Goal: Obtain resource: Download file/media

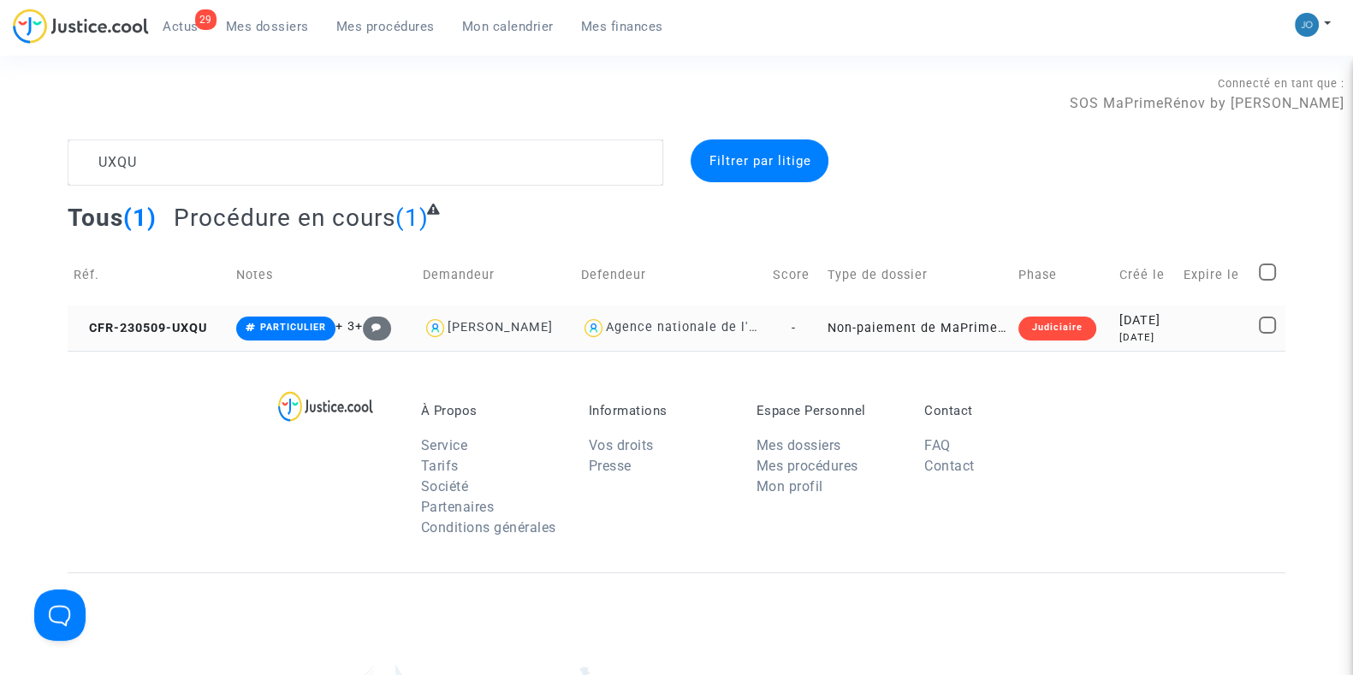
click at [1120, 333] on div "[DATE]" at bounding box center [1146, 337] width 52 height 15
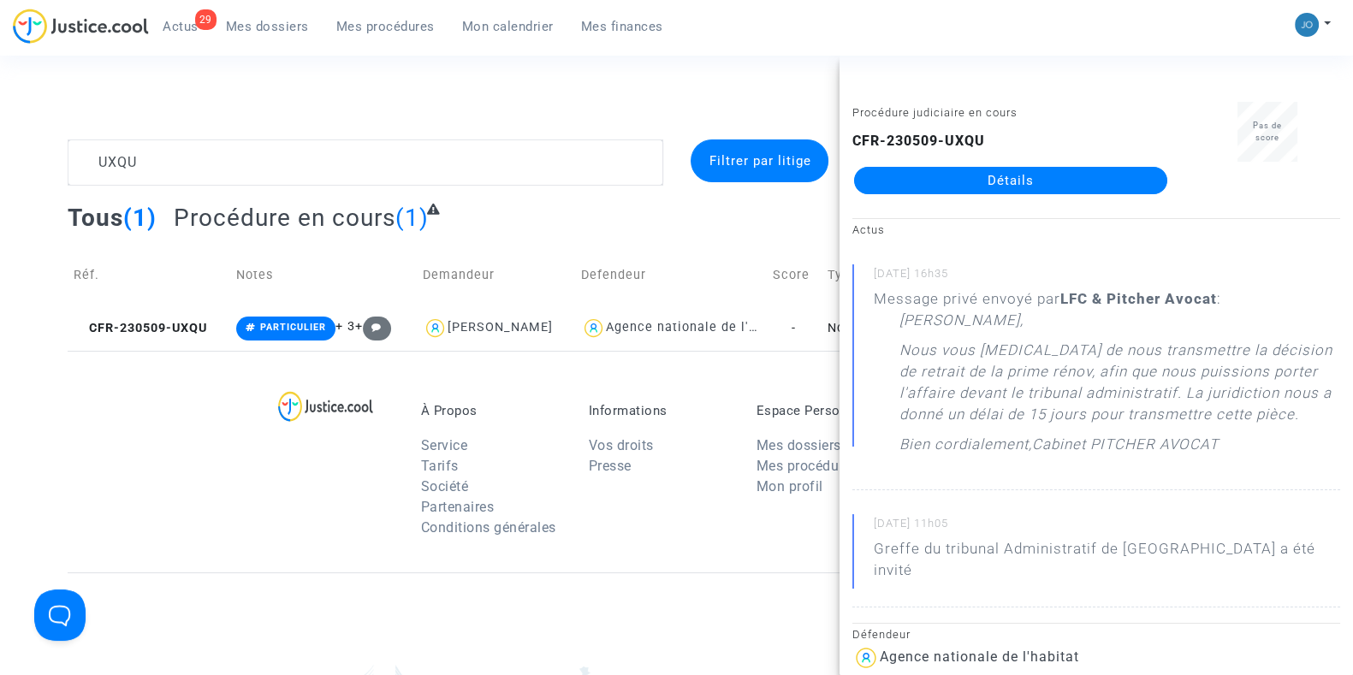
click at [1056, 177] on link "Détails" at bounding box center [1010, 180] width 313 height 27
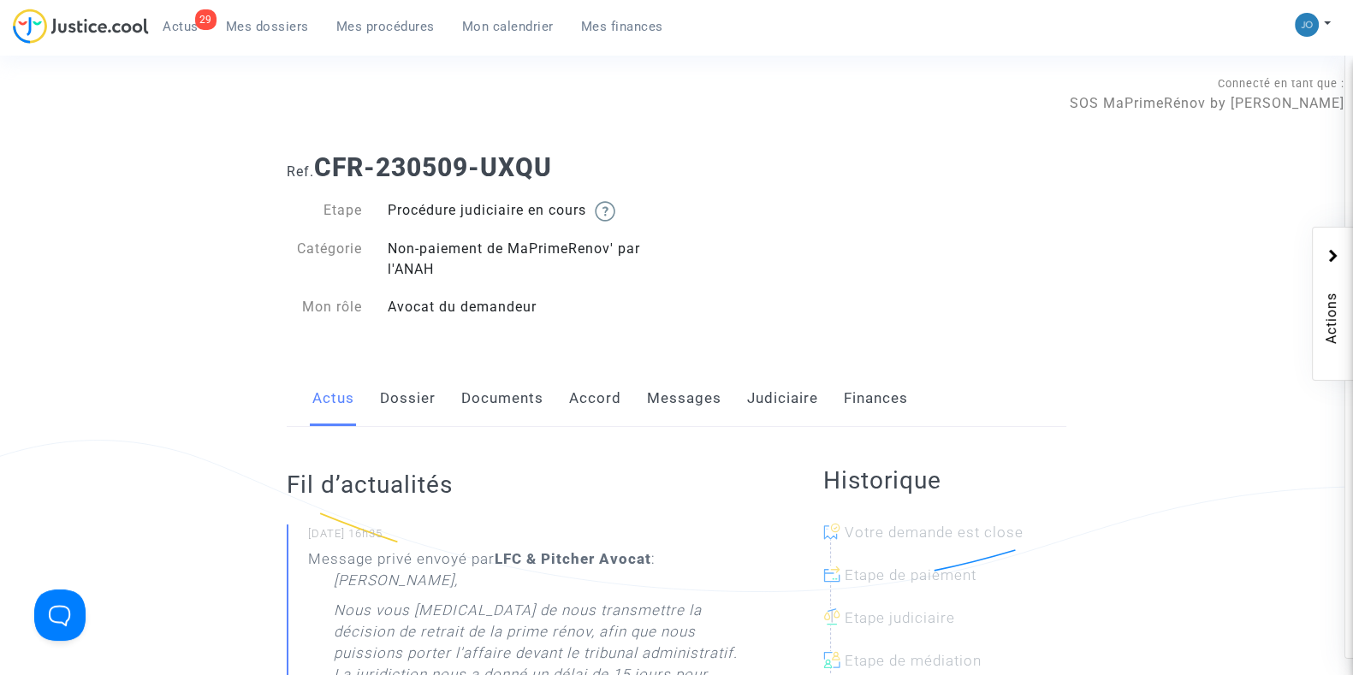
click at [401, 407] on link "Dossier" at bounding box center [408, 399] width 56 height 56
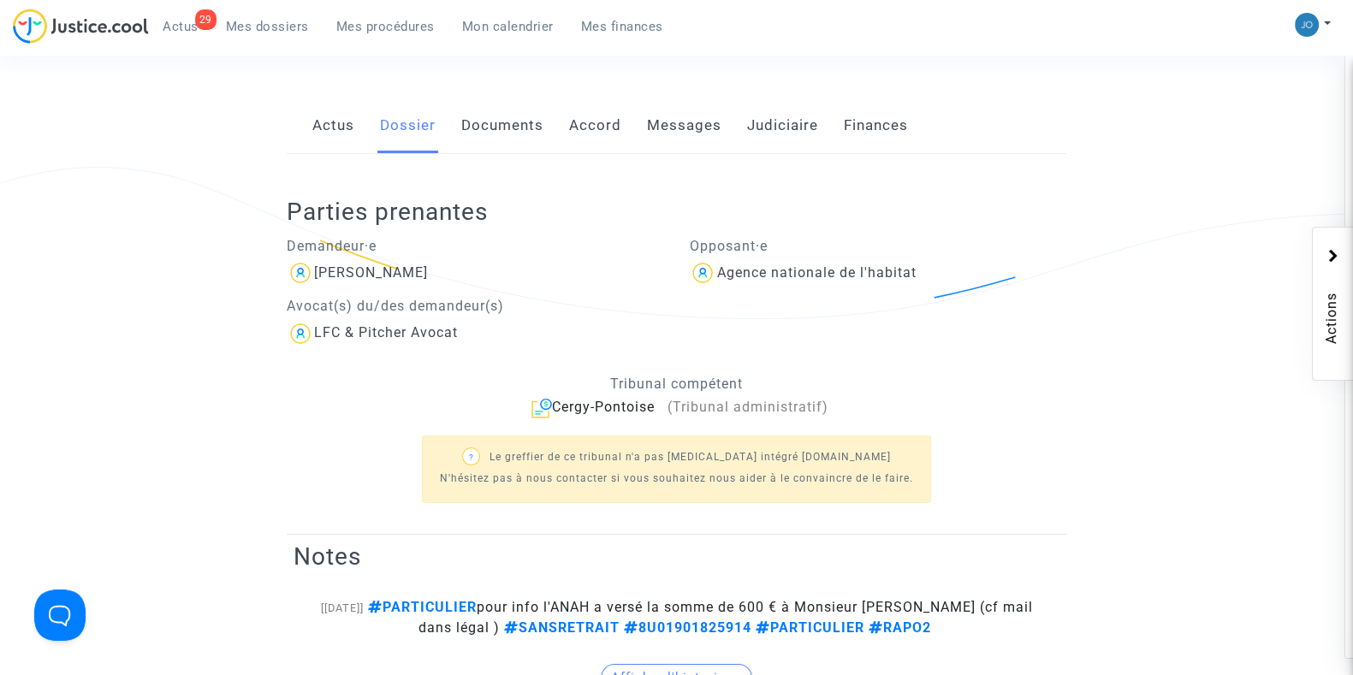
scroll to position [233, 0]
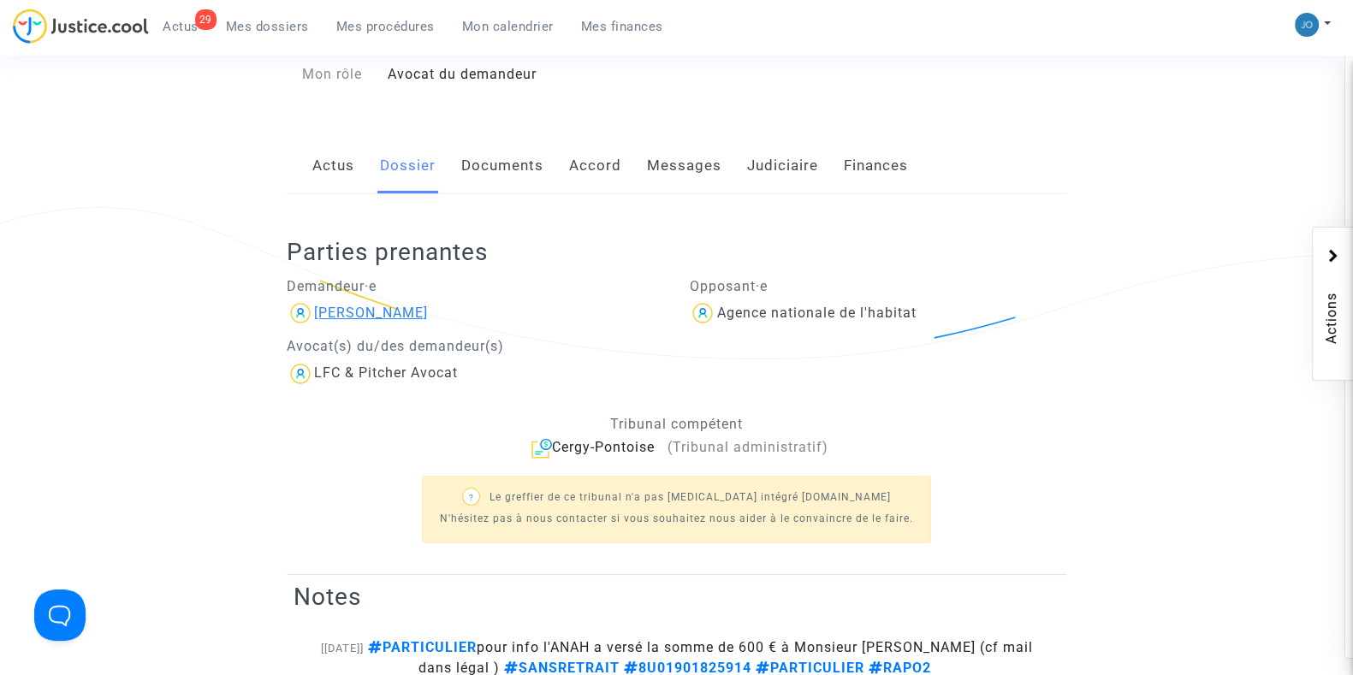
click at [401, 310] on div "[PERSON_NAME]" at bounding box center [371, 313] width 114 height 16
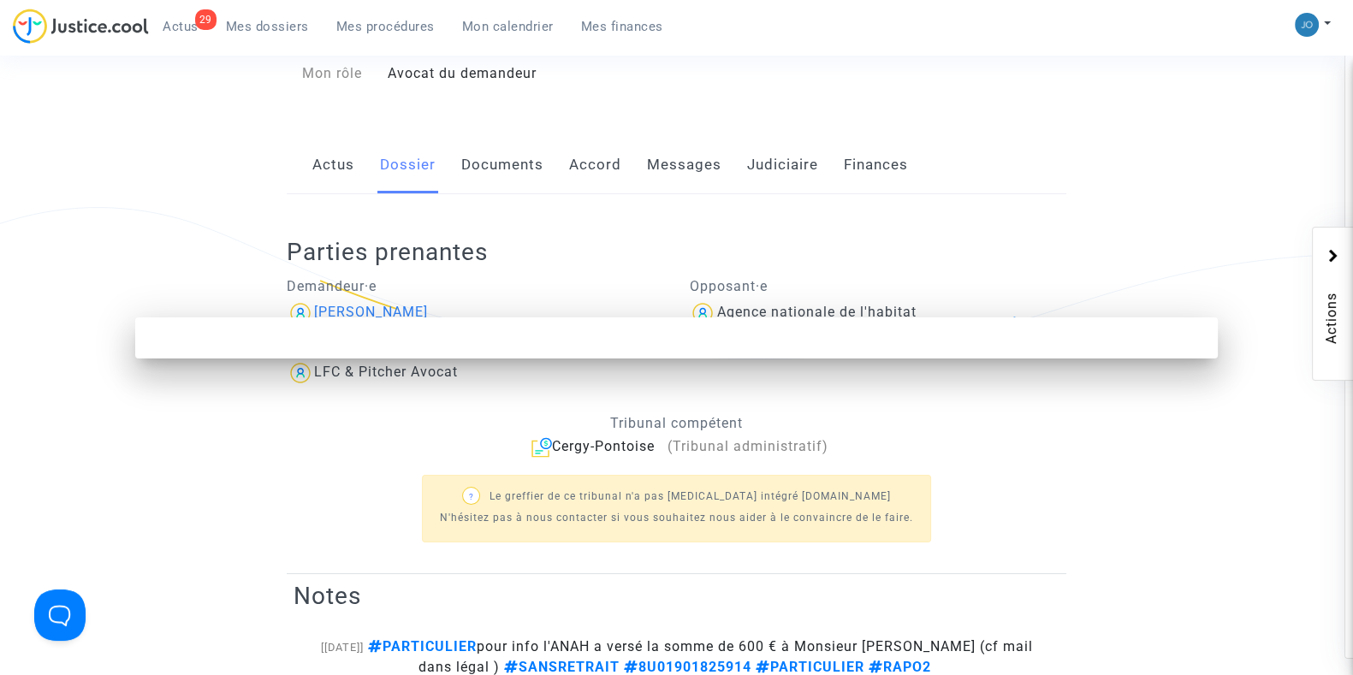
scroll to position [0, 0]
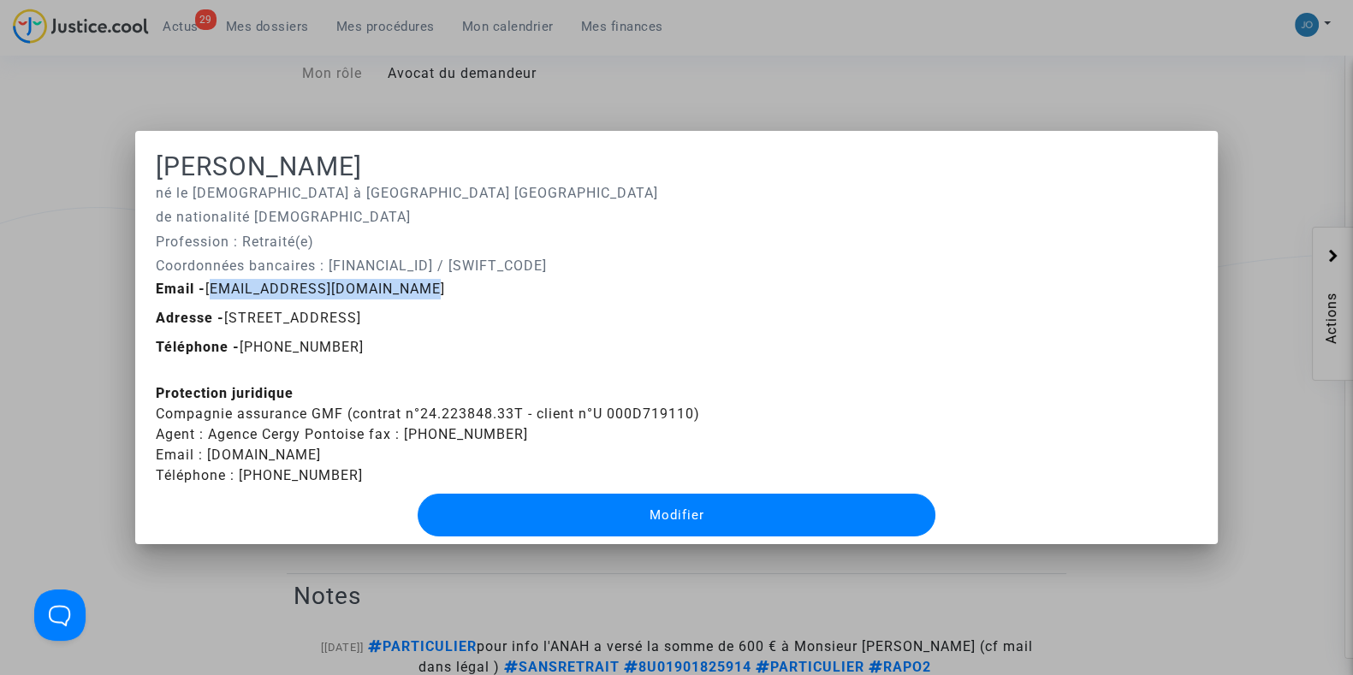
drag, startPoint x: 401, startPoint y: 289, endPoint x: 201, endPoint y: 289, distance: 199.4
click at [201, 289] on div "Email - [EMAIL_ADDRESS][DOMAIN_NAME]" at bounding box center [676, 289] width 1067 height 21
click at [201, 289] on b "Email -" at bounding box center [181, 289] width 50 height 16
drag, startPoint x: 201, startPoint y: 289, endPoint x: 395, endPoint y: 286, distance: 193.5
click at [395, 286] on div "Email - [EMAIL_ADDRESS][DOMAIN_NAME]" at bounding box center [676, 289] width 1067 height 21
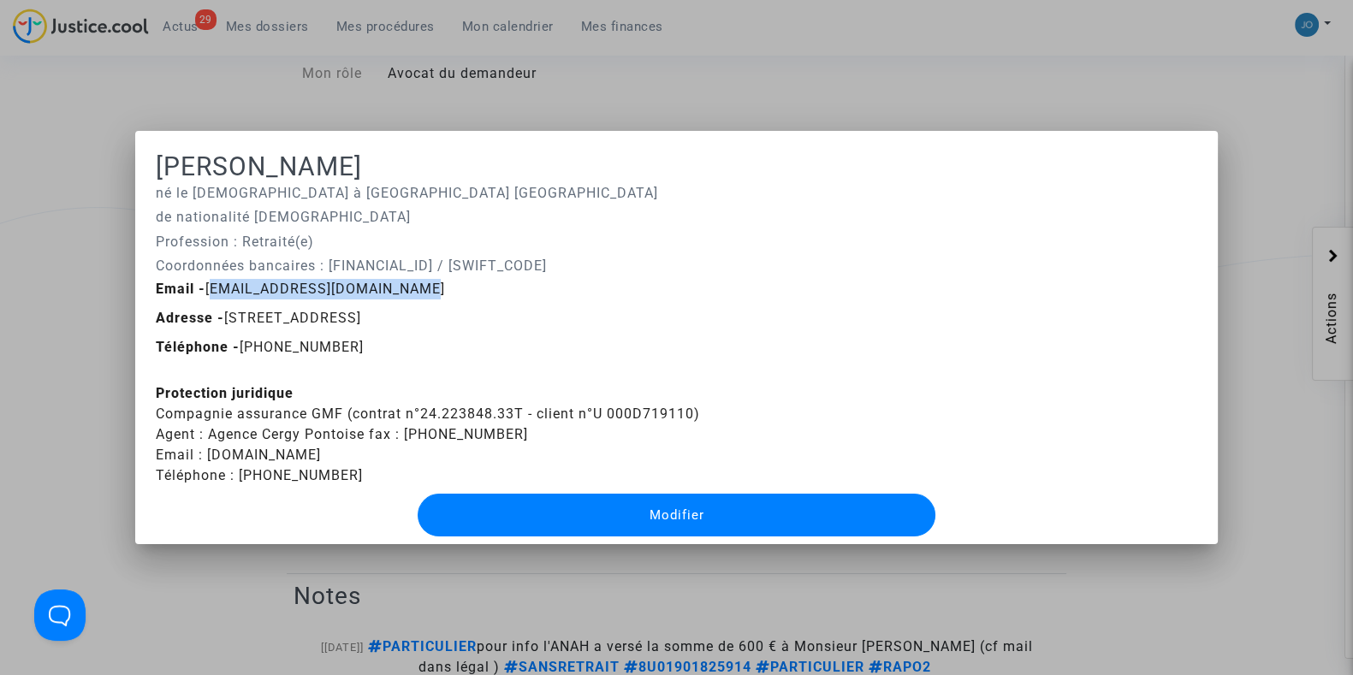
copy span "[EMAIL_ADDRESS][DOMAIN_NAME]"
drag, startPoint x: 704, startPoint y: 416, endPoint x: 147, endPoint y: 417, distance: 557.2
click at [147, 417] on mat-dialog-container "[PERSON_NAME] né le [DEMOGRAPHIC_DATA] à [GEOGRAPHIC_DATA] [GEOGRAPHIC_DATA] de…" at bounding box center [676, 337] width 1083 height 413
copy div "Compagnie assurance GMF (contrat n°24.223848.33T - client n°U 000D719110)"
click at [1017, 96] on div at bounding box center [676, 337] width 1353 height 675
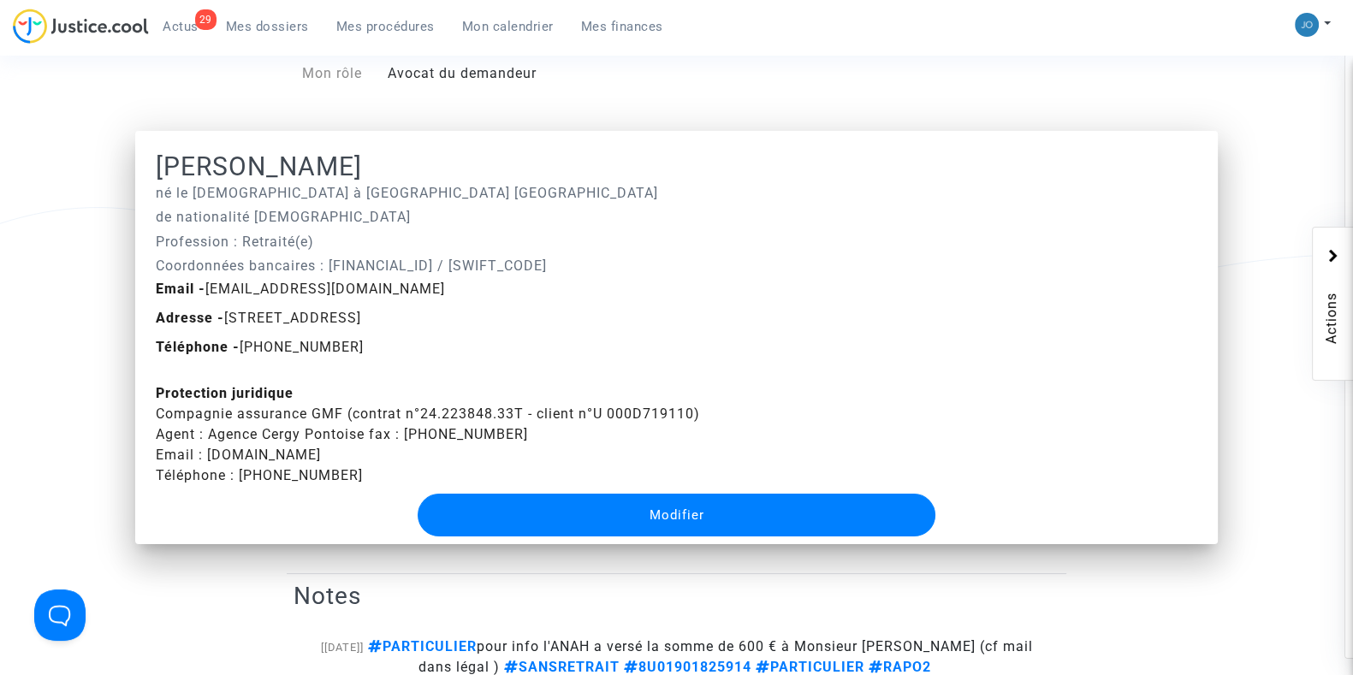
scroll to position [233, 0]
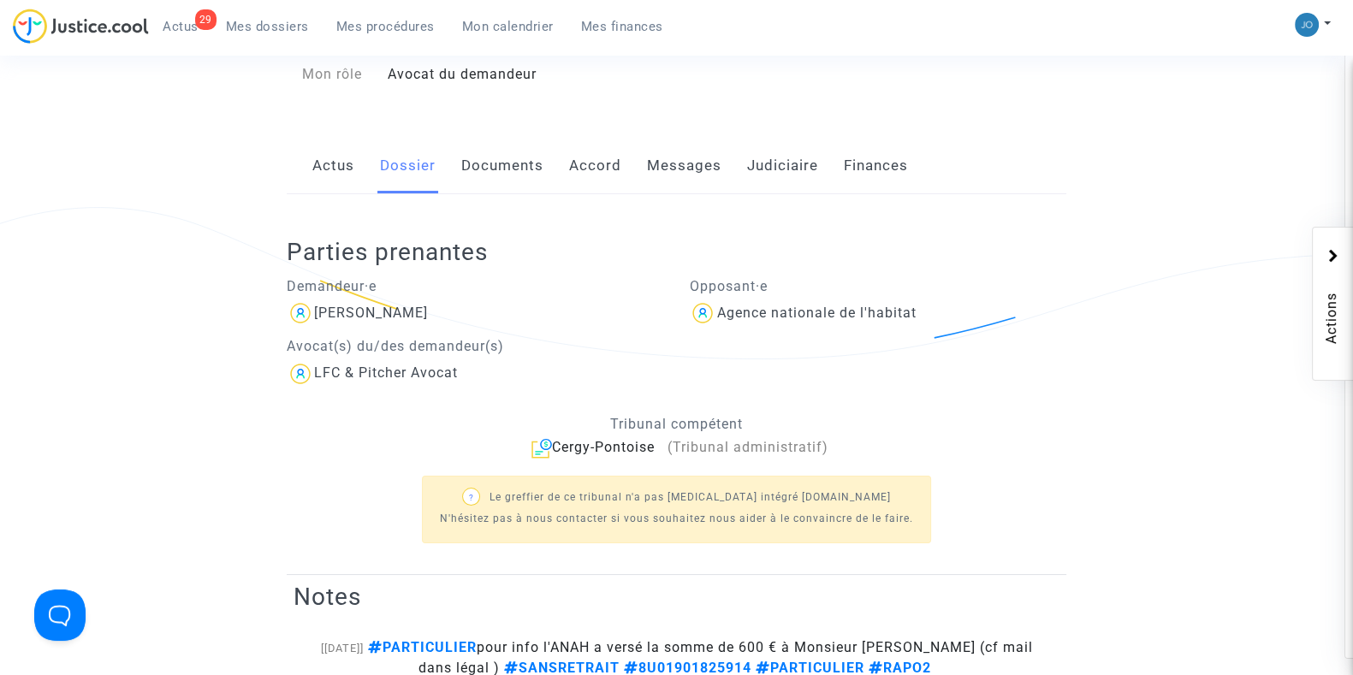
click at [537, 178] on link "Documents" at bounding box center [502, 166] width 82 height 56
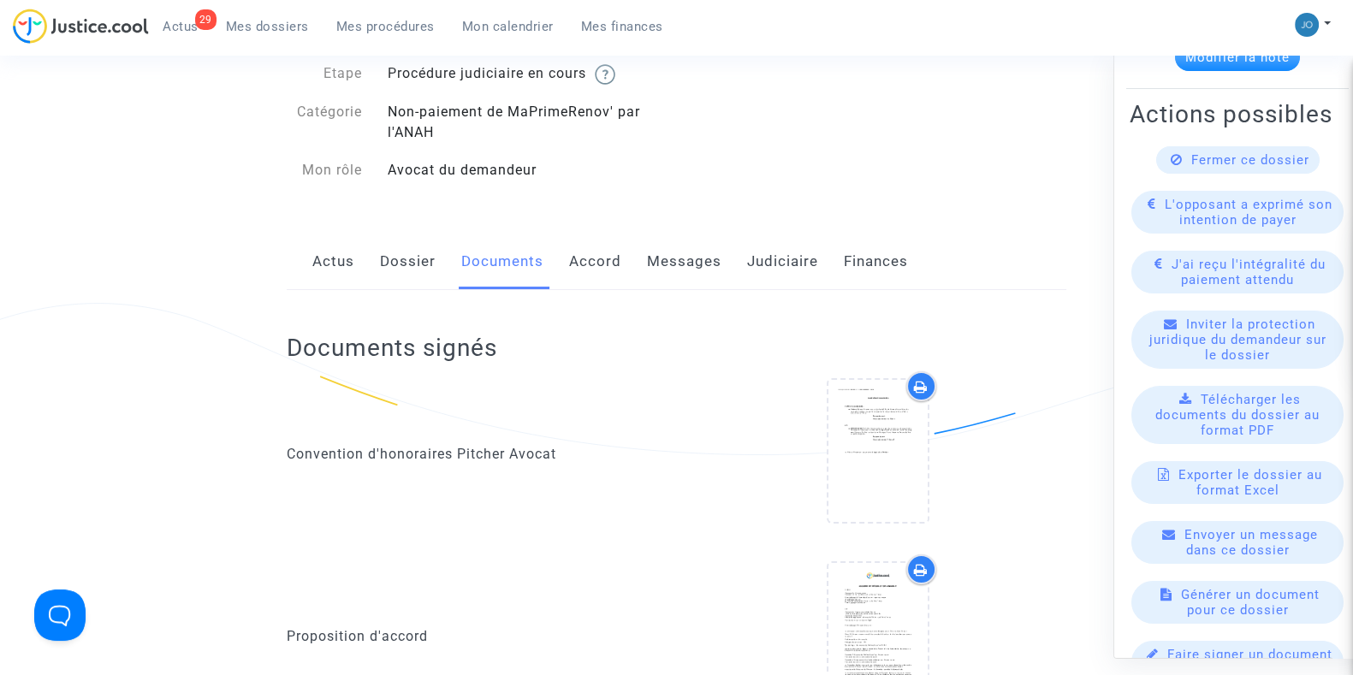
scroll to position [139, 0]
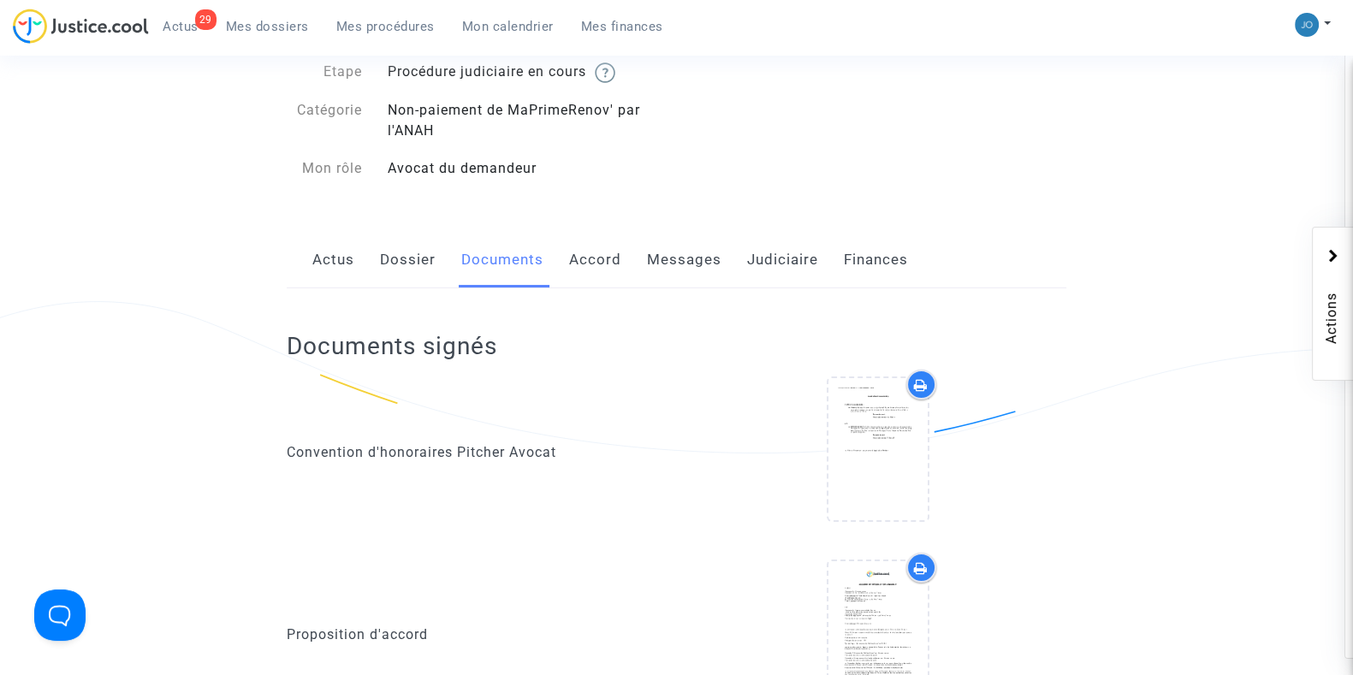
click at [800, 259] on link "Judiciaire" at bounding box center [782, 260] width 71 height 56
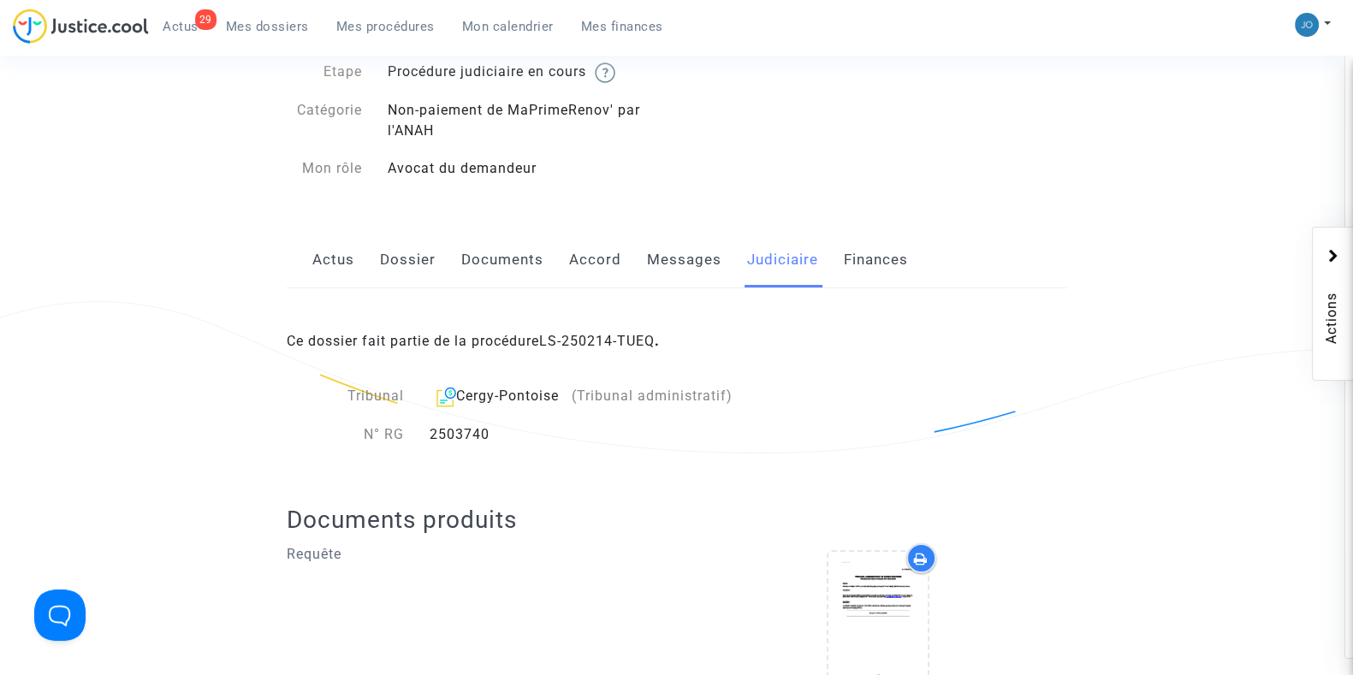
click at [625, 348] on div "Ce dossier fait partie de la procédure LS-250214-TUEQ ." at bounding box center [677, 328] width 780 height 80
click at [625, 337] on link "LS-250214-TUEQ" at bounding box center [597, 341] width 116 height 16
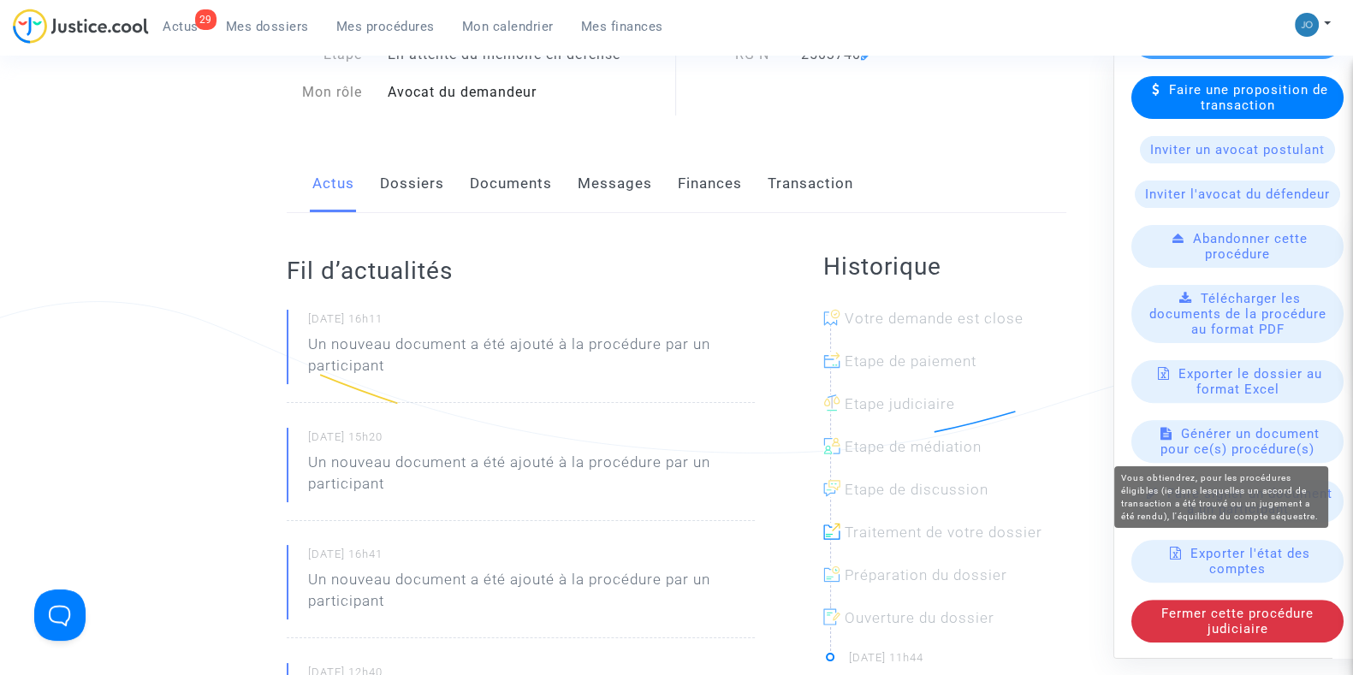
scroll to position [703, 0]
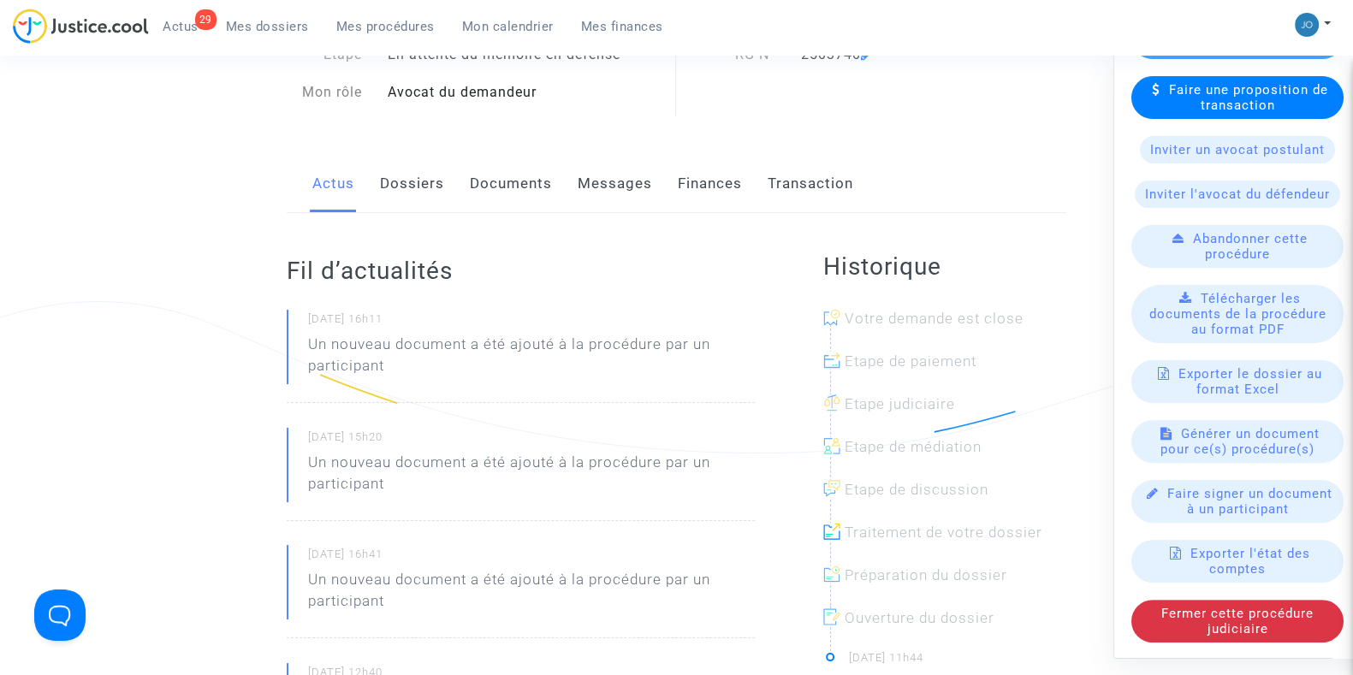
click at [1245, 298] on span "Télécharger les documents de la procédure au format PDF" at bounding box center [1238, 313] width 177 height 46
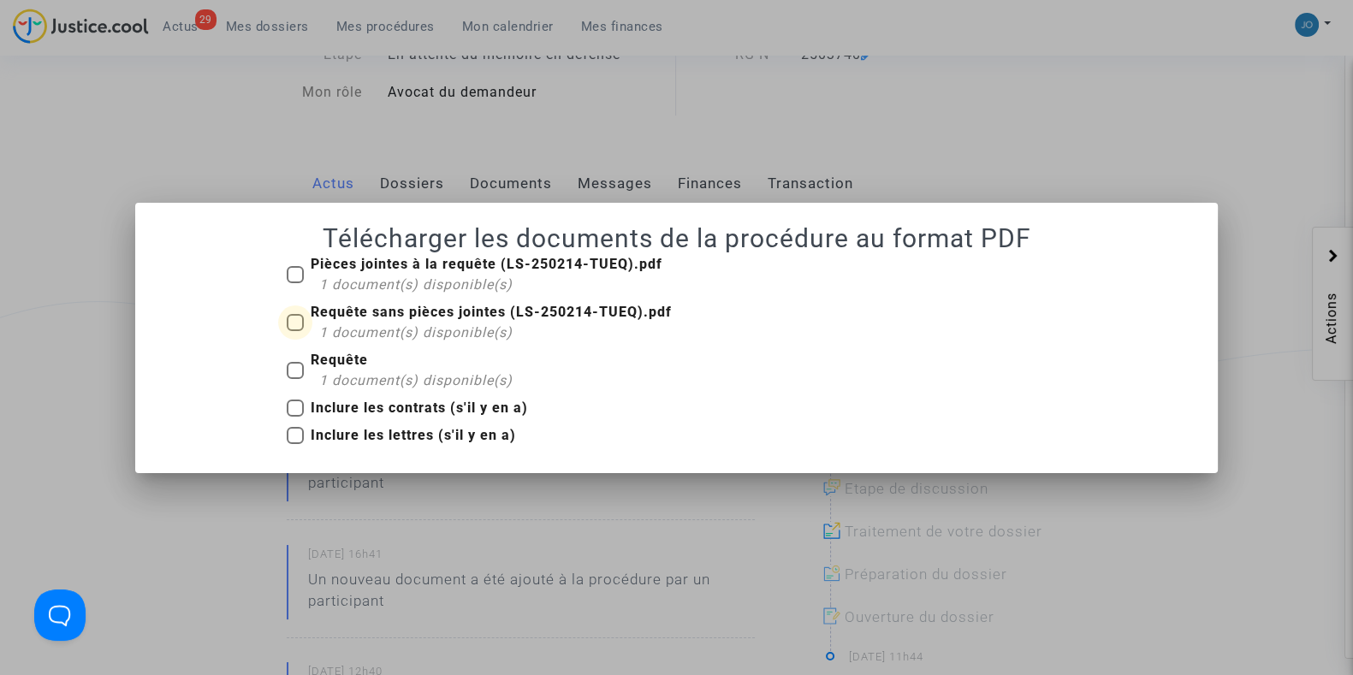
click at [291, 324] on span at bounding box center [295, 322] width 17 height 17
click at [294, 331] on input "Requête sans pièces jointes (LS-250214-TUEQ).pdf 1 document(s) disponible(s)" at bounding box center [294, 331] width 1 height 1
checkbox input "true"
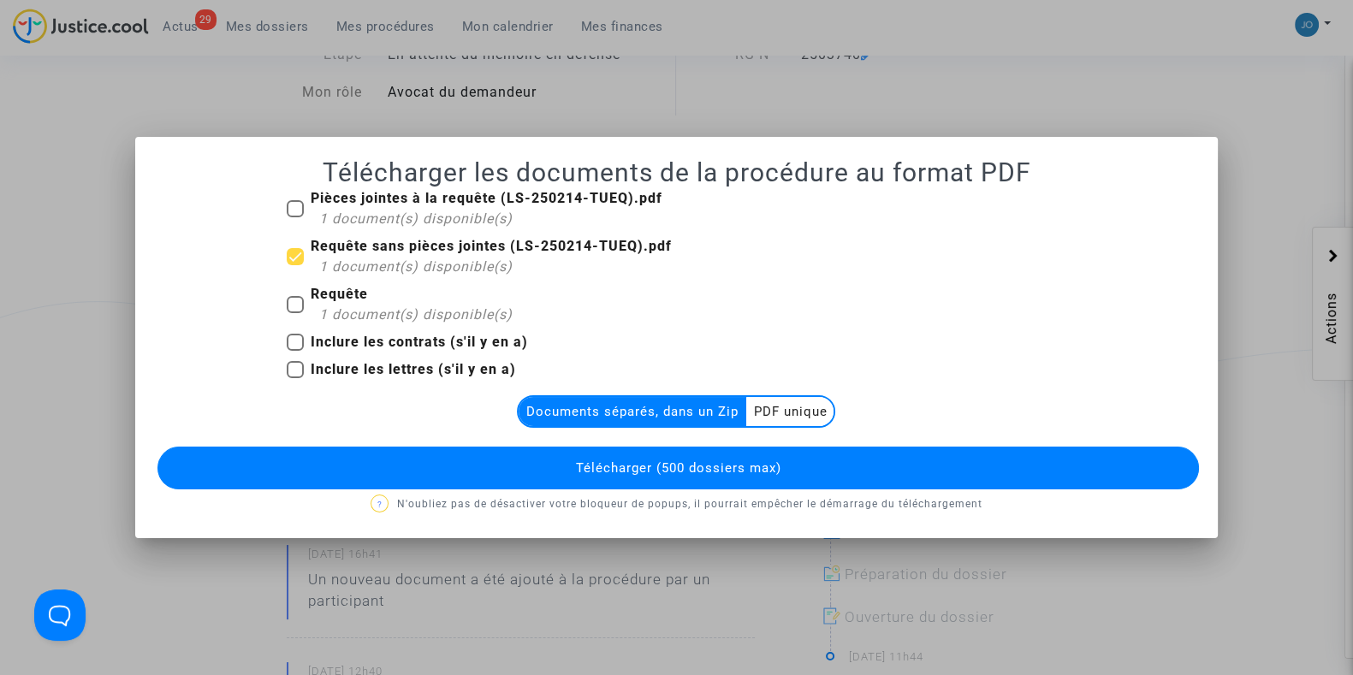
click at [592, 465] on span "Télécharger (500 dossiers max)" at bounding box center [677, 467] width 205 height 15
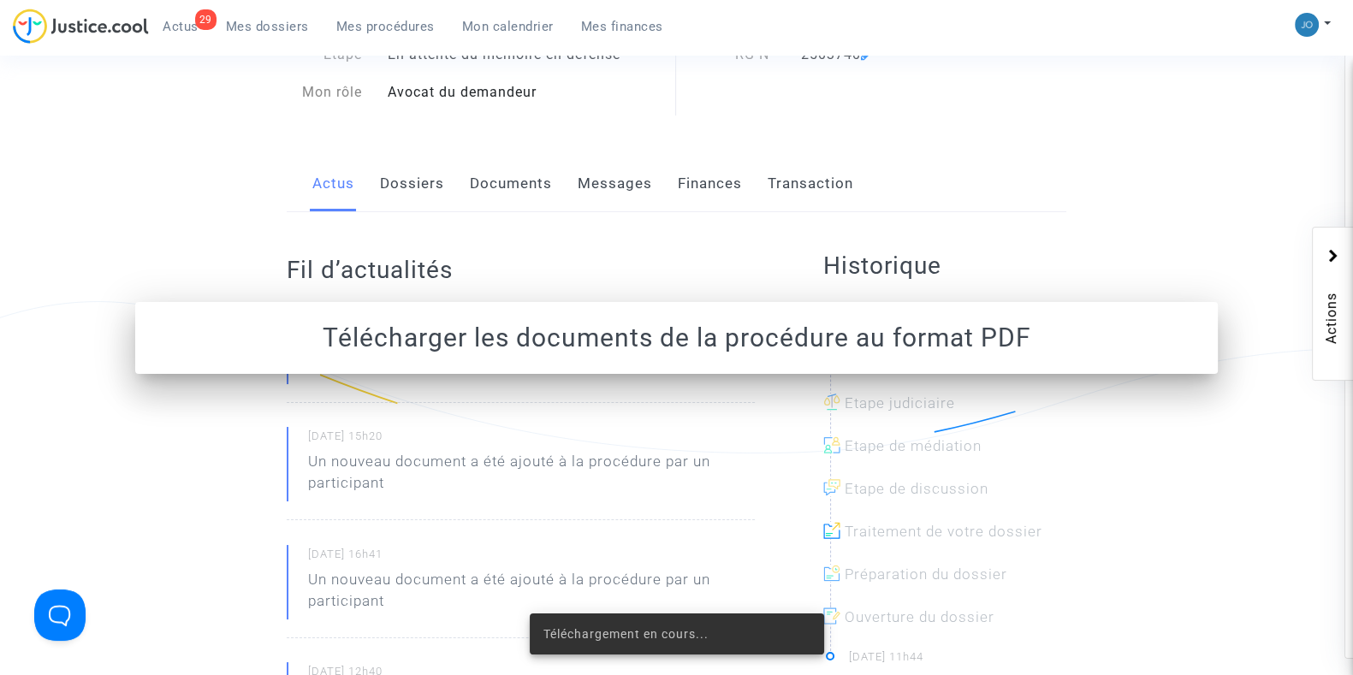
scroll to position [139, 0]
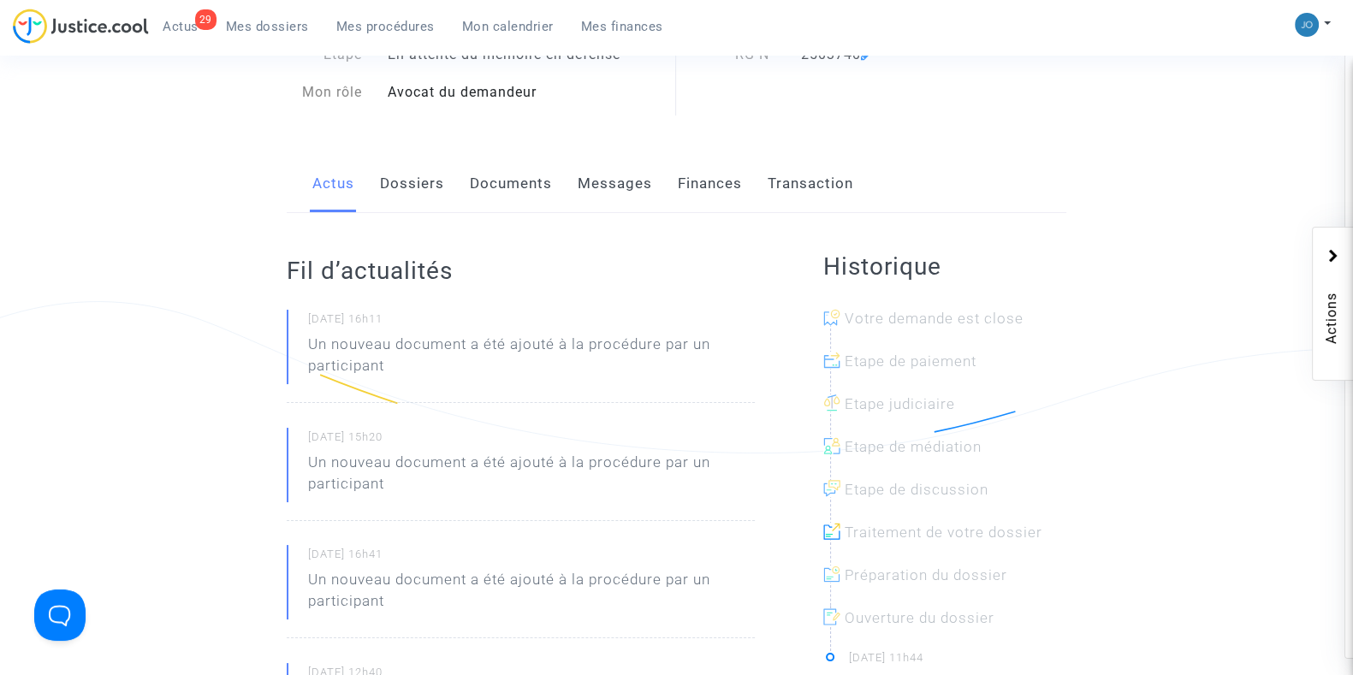
click at [447, 192] on div "Actus Dossiers Documents Messages Finances Transaction" at bounding box center [677, 184] width 780 height 57
click at [428, 192] on link "Dossiers" at bounding box center [412, 184] width 64 height 56
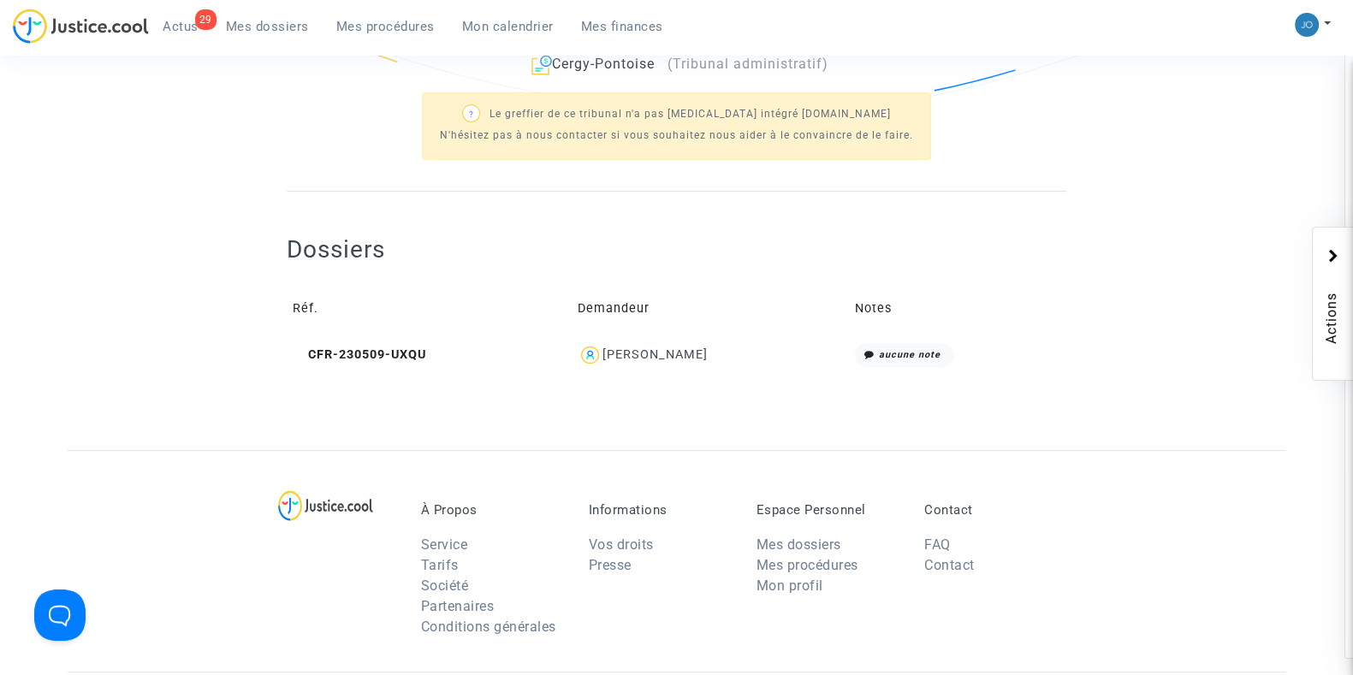
scroll to position [484, 0]
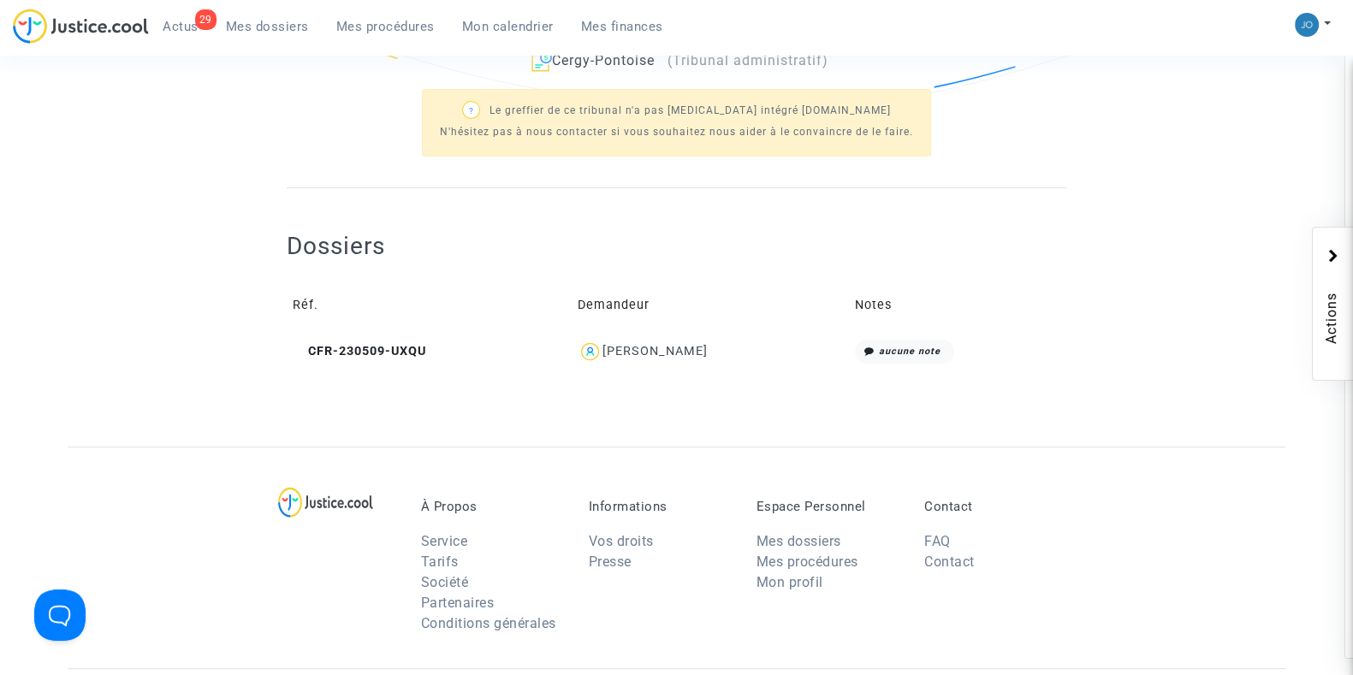
click at [704, 344] on div "[PERSON_NAME]" at bounding box center [655, 351] width 105 height 15
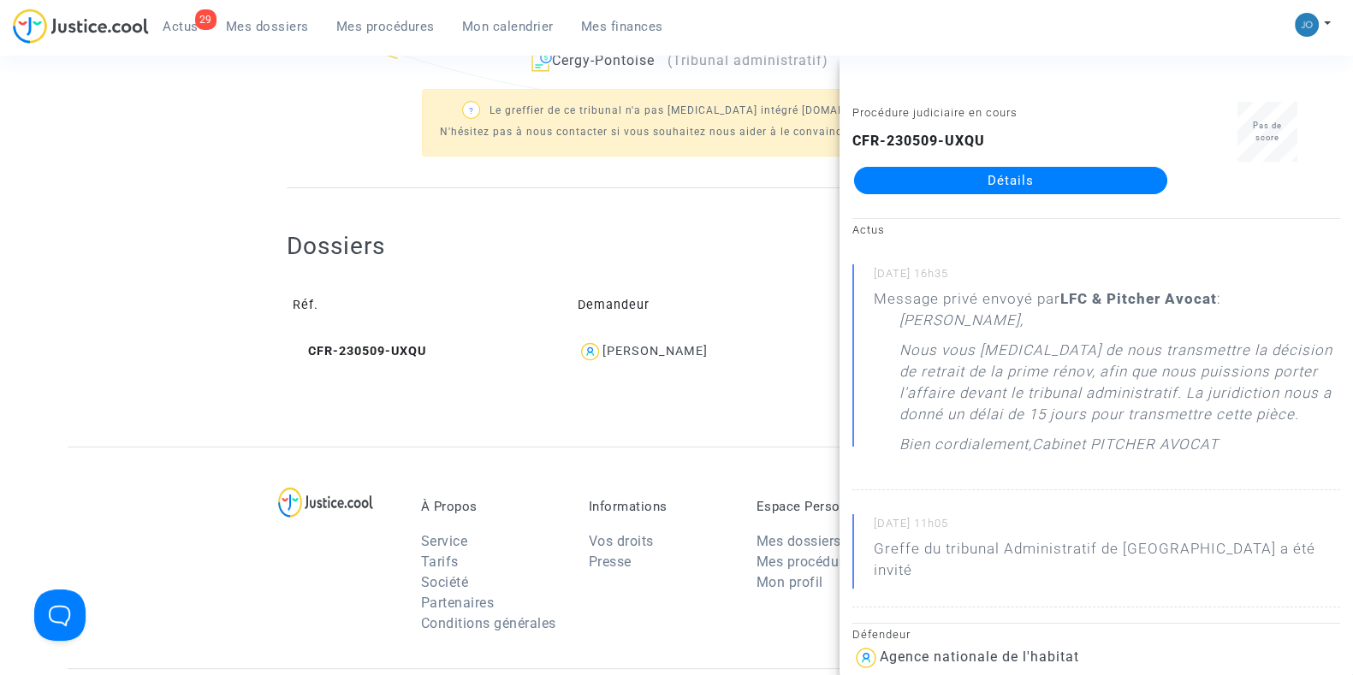
click at [1017, 190] on link "Détails" at bounding box center [1010, 180] width 313 height 27
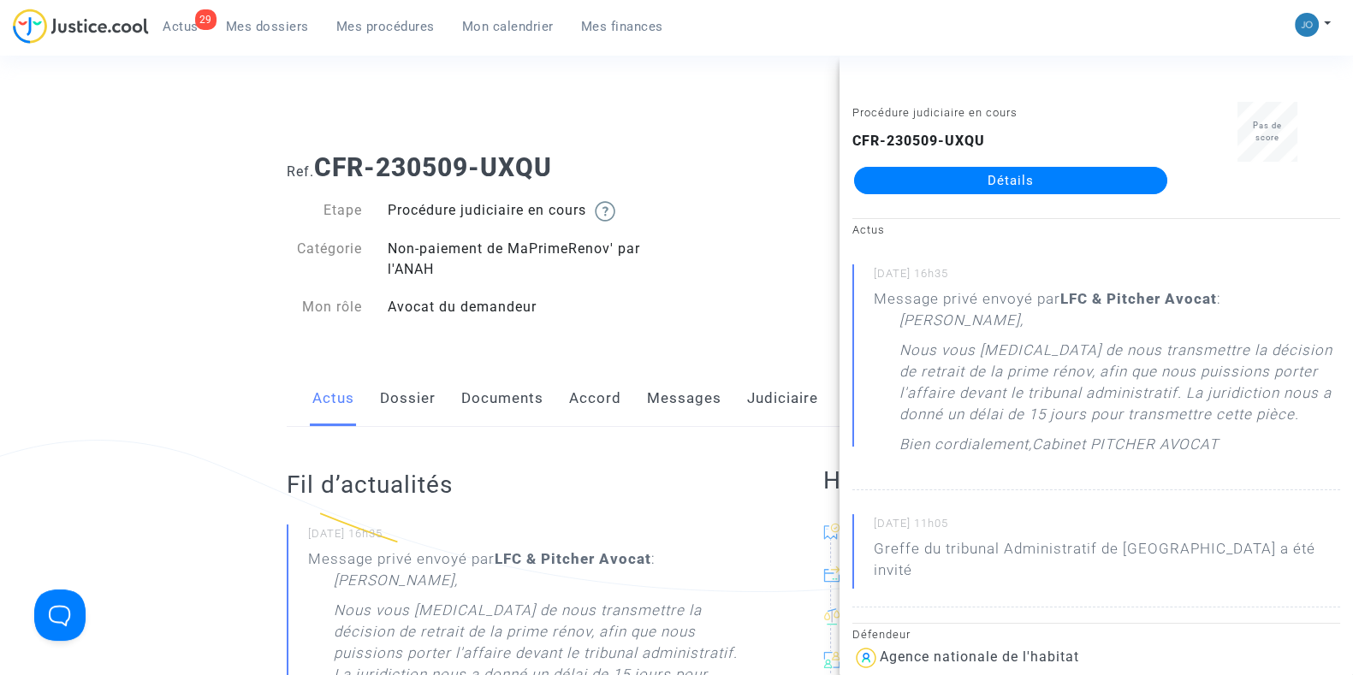
click at [480, 397] on link "Documents" at bounding box center [502, 399] width 82 height 56
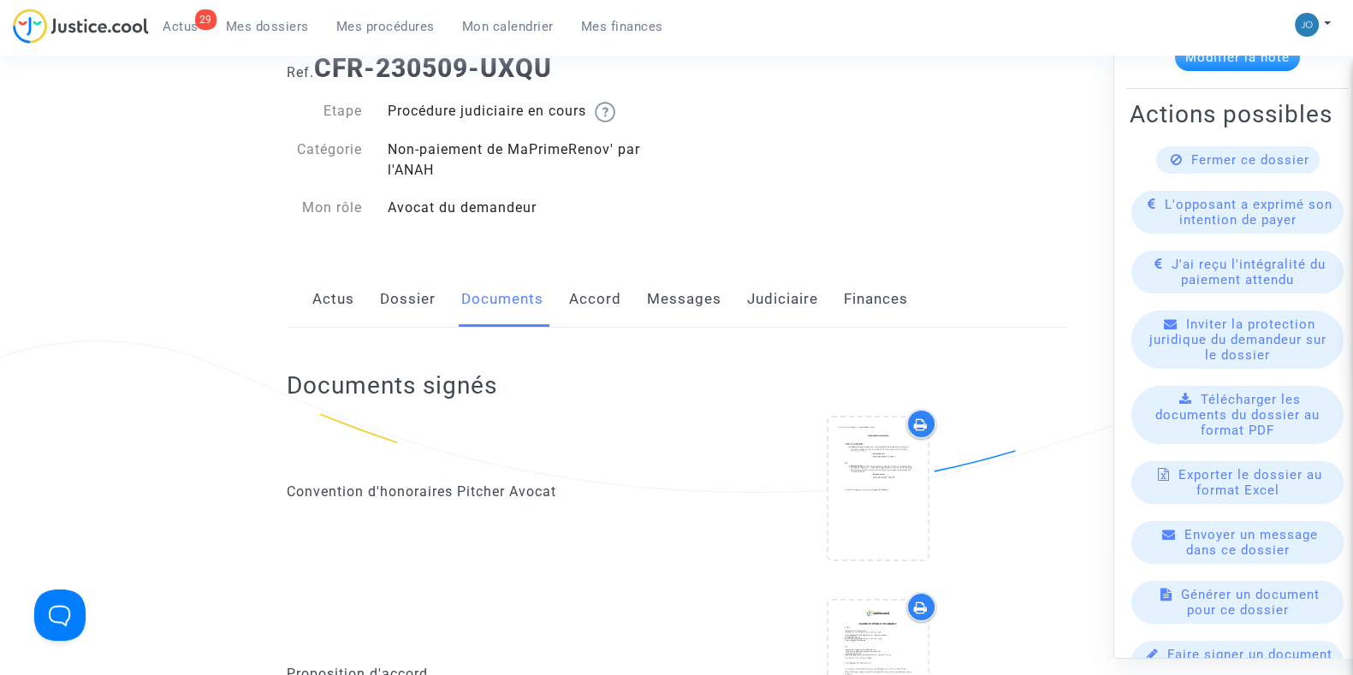
scroll to position [108, 0]
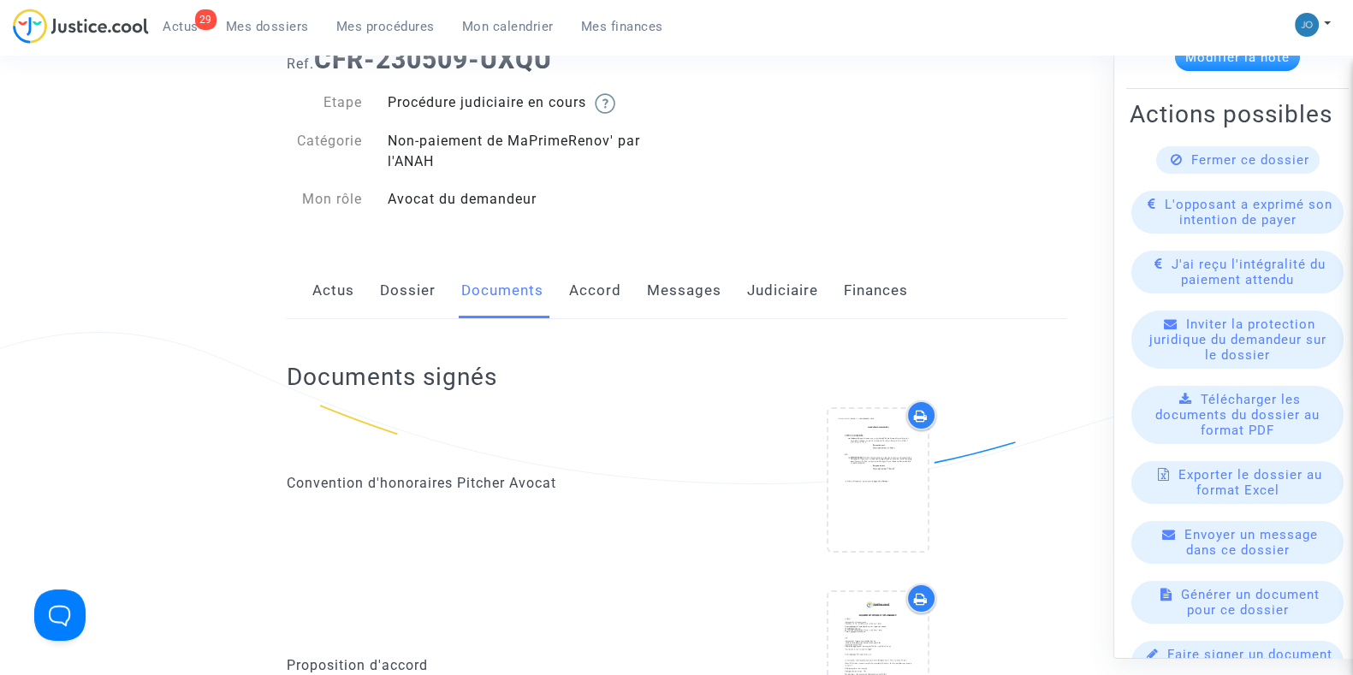
click at [1269, 391] on span "Télécharger les documents du dossier au format PDF" at bounding box center [1238, 414] width 164 height 46
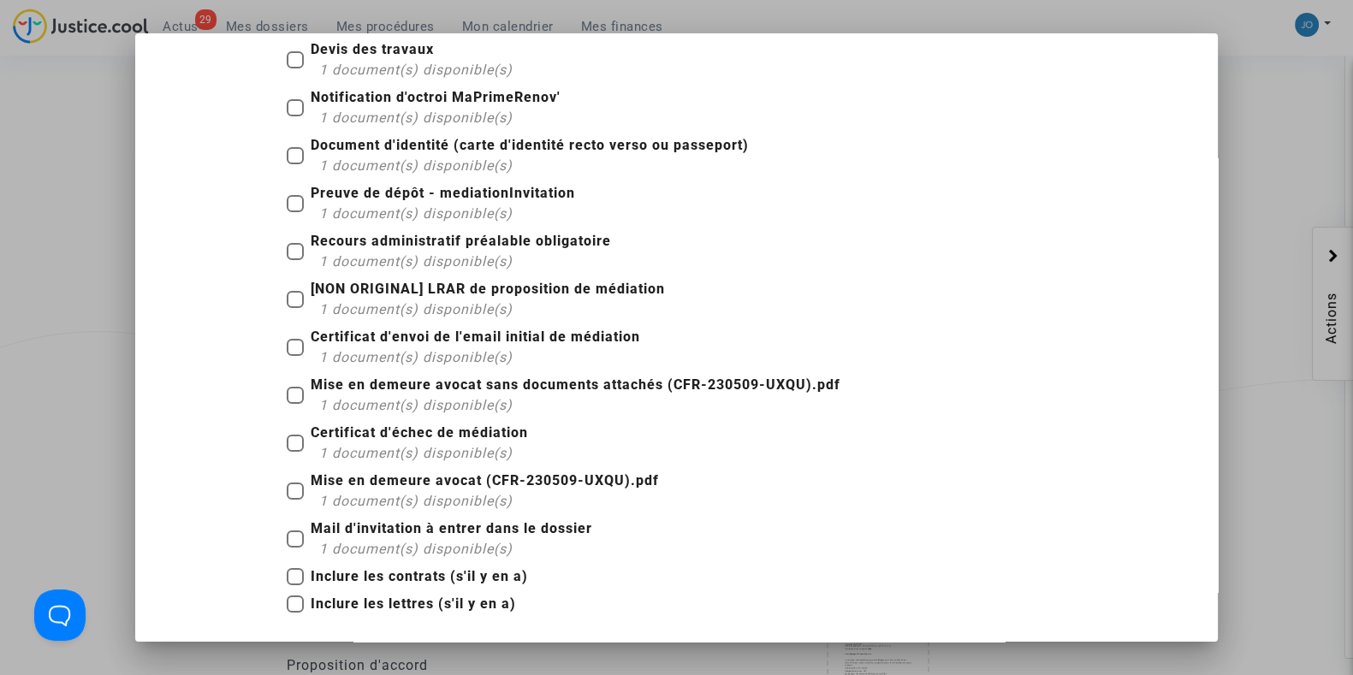
scroll to position [0, 0]
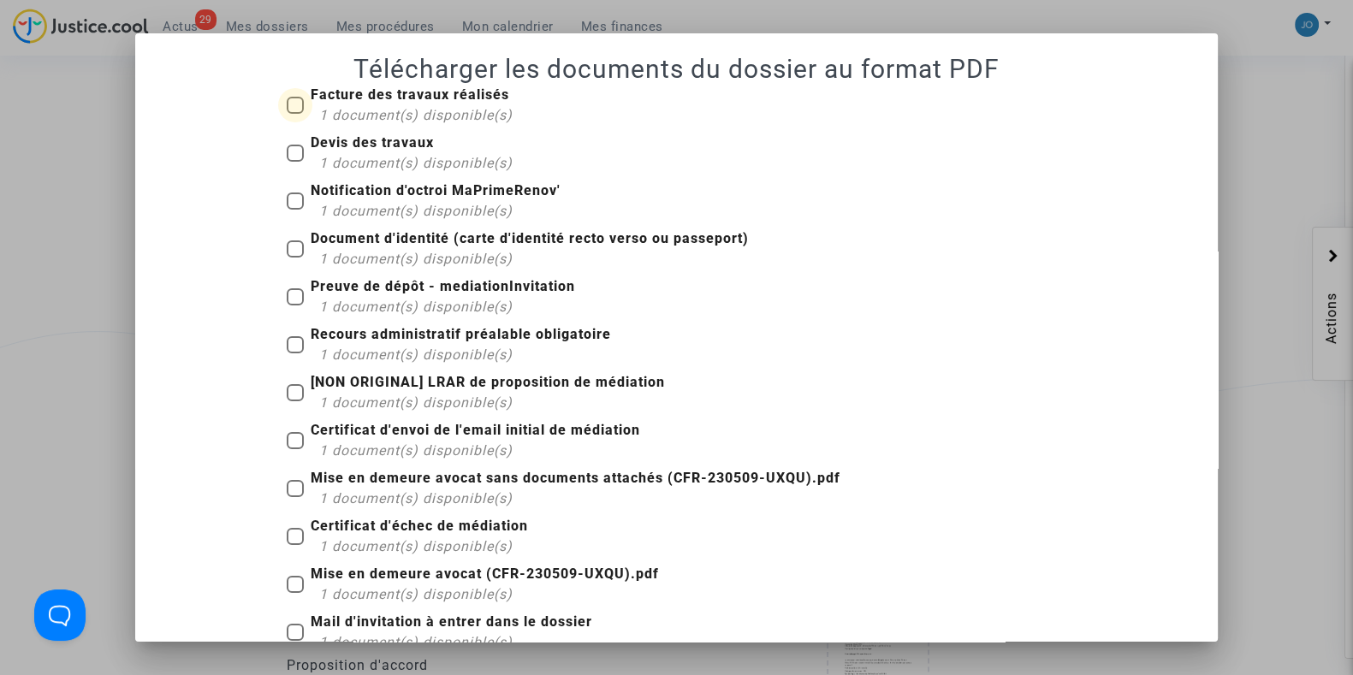
click at [295, 109] on span at bounding box center [295, 105] width 17 height 17
click at [295, 114] on input "Facture des travaux réalisés 1 document(s) disponible(s)" at bounding box center [294, 114] width 1 height 1
checkbox input "true"
click at [287, 150] on span at bounding box center [295, 153] width 17 height 17
click at [294, 162] on input "Devis des travaux 1 document(s) disponible(s)" at bounding box center [294, 162] width 1 height 1
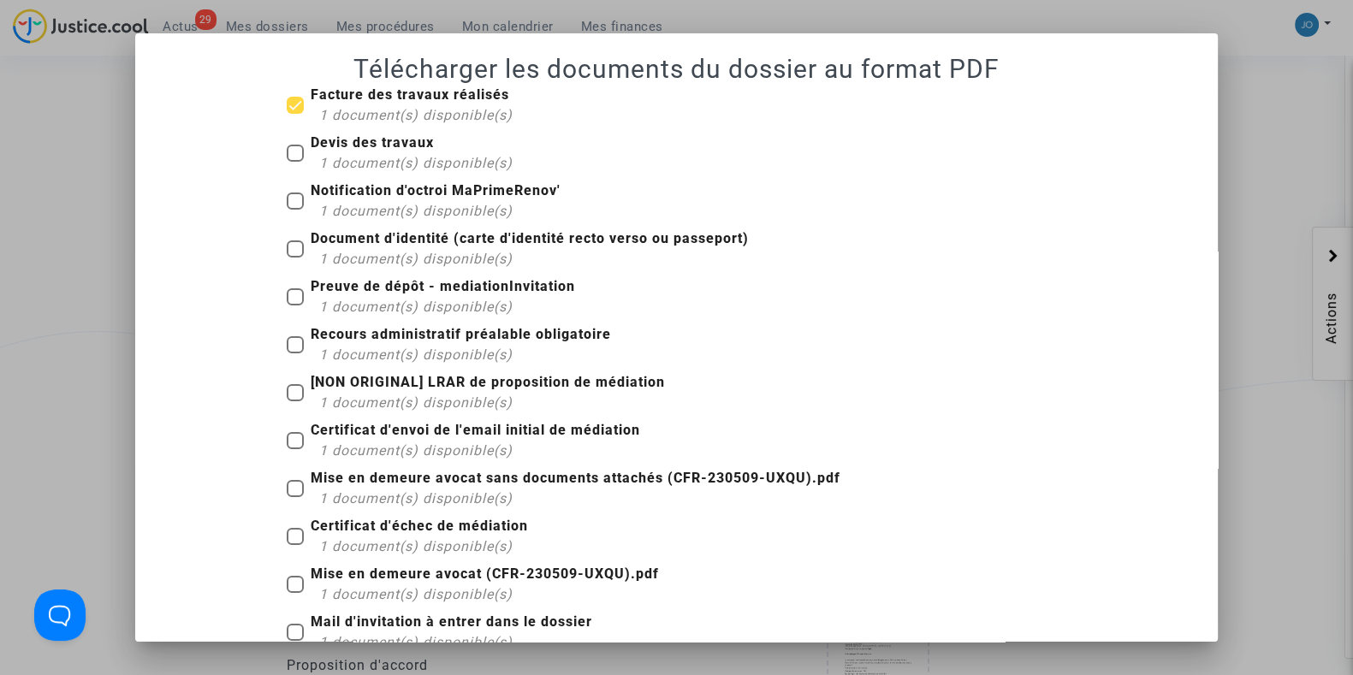
checkbox input "true"
click at [287, 181] on label "Notification d'octroi MaPrimeRenov' 1 document(s) disponible(s)" at bounding box center [424, 201] width 274 height 41
click at [294, 210] on input "Notification d'octroi MaPrimeRenov' 1 document(s) disponible(s)" at bounding box center [294, 210] width 1 height 1
checkbox input "true"
click at [287, 246] on span at bounding box center [295, 249] width 17 height 17
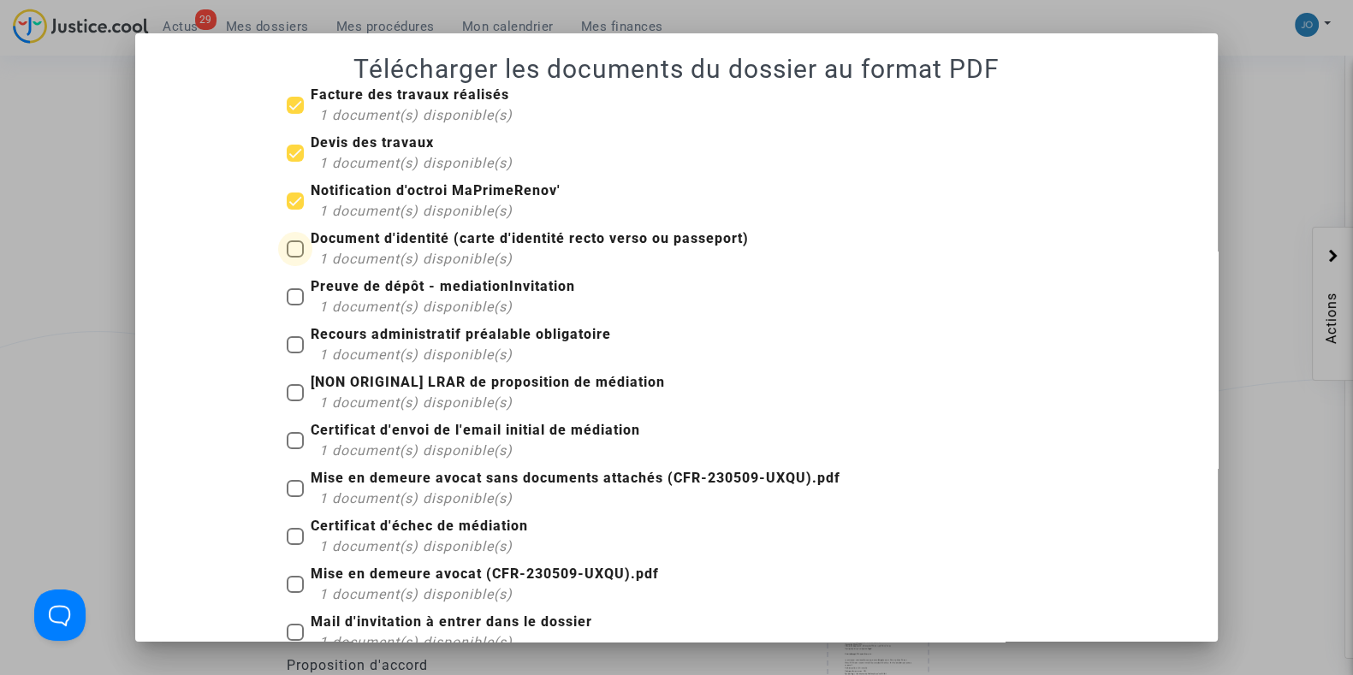
click at [294, 258] on input "Document d'identité (carte d'identité recto verso ou passeport) 1 document(s) d…" at bounding box center [294, 258] width 1 height 1
checkbox input "true"
click at [287, 287] on label "Preuve de dépôt - mediationInvitation 1 document(s) disponible(s)" at bounding box center [431, 296] width 288 height 41
click at [294, 306] on input "Preuve de dépôt - mediationInvitation 1 document(s) disponible(s)" at bounding box center [294, 306] width 1 height 1
checkbox input "true"
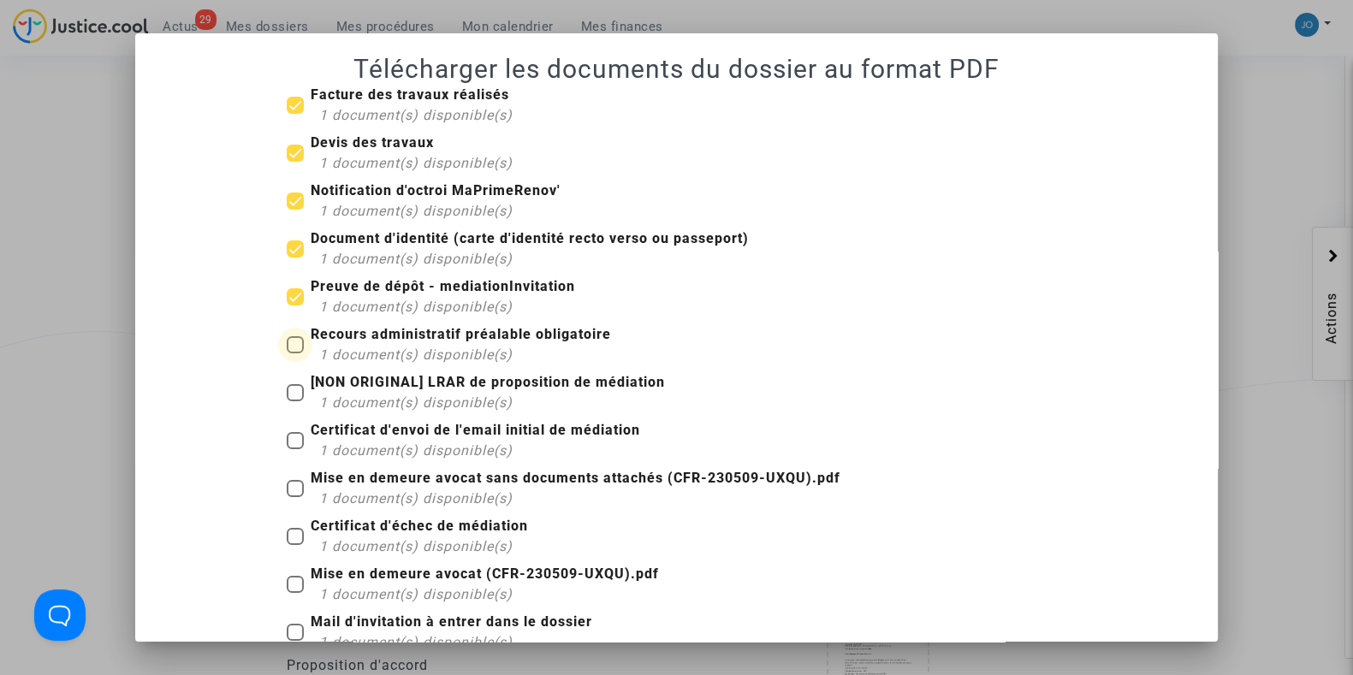
click at [287, 347] on span at bounding box center [295, 344] width 17 height 17
click at [294, 354] on input "Recours administratif préalable obligatoire 1 document(s) disponible(s)" at bounding box center [294, 354] width 1 height 1
checkbox input "true"
click at [288, 379] on label "[NON ORIGINAL] LRAR de proposition de médiation 1 document(s) disponible(s)" at bounding box center [476, 392] width 378 height 41
click at [294, 401] on input "[NON ORIGINAL] LRAR de proposition de médiation 1 document(s) disponible(s)" at bounding box center [294, 401] width 1 height 1
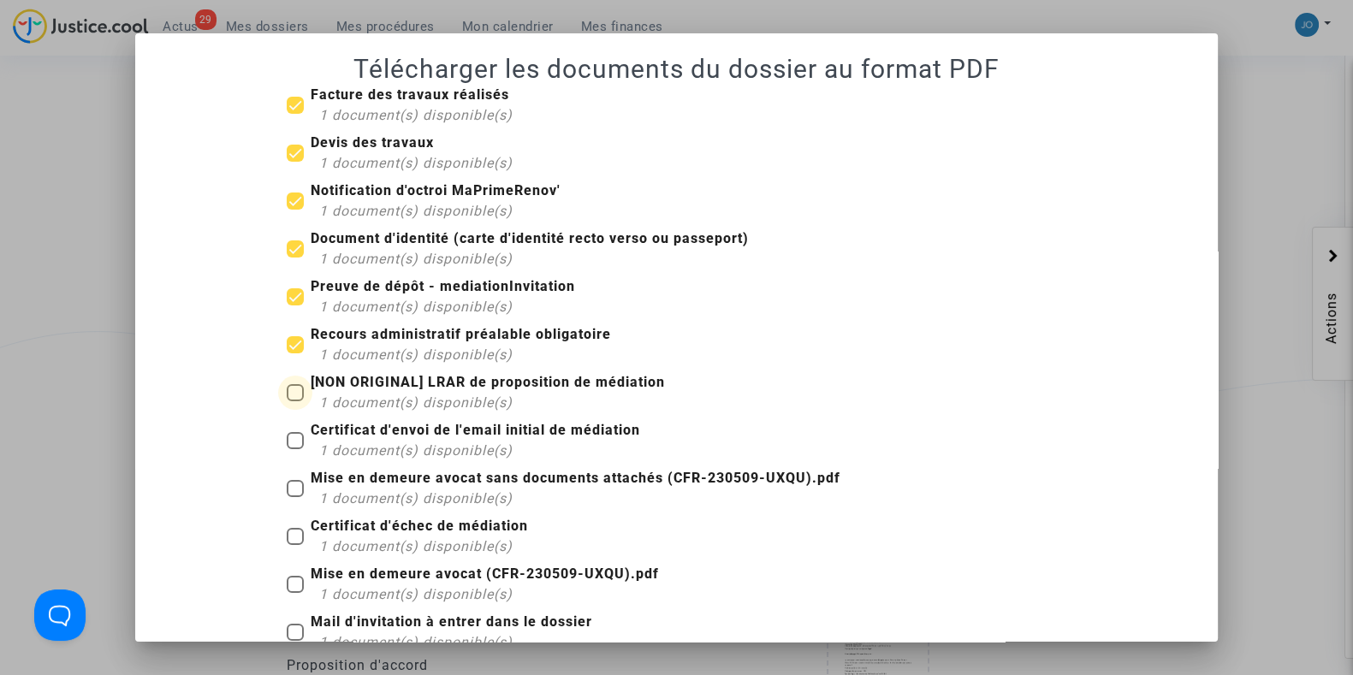
checkbox input "true"
click at [290, 445] on span at bounding box center [295, 440] width 17 height 17
click at [294, 449] on input "Certificat d'envoi de l'email initial de médiation 1 document(s) disponible(s)" at bounding box center [294, 449] width 1 height 1
checkbox input "true"
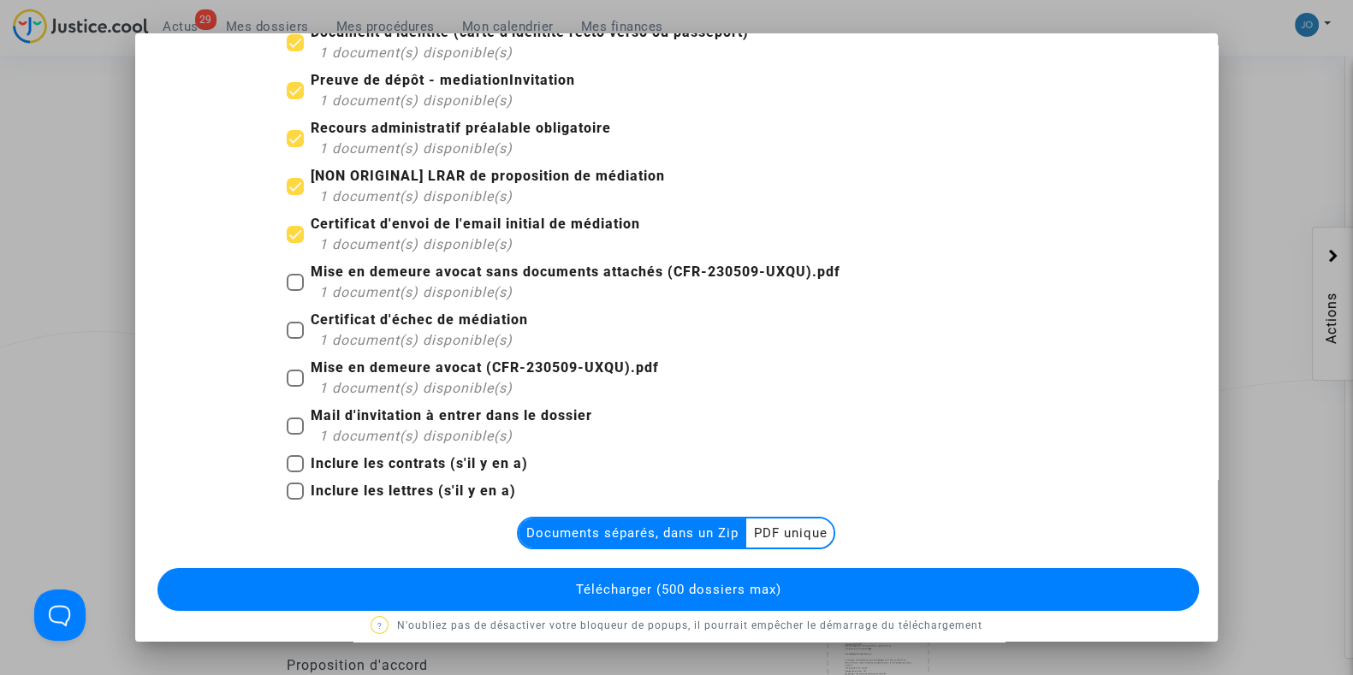
scroll to position [207, 0]
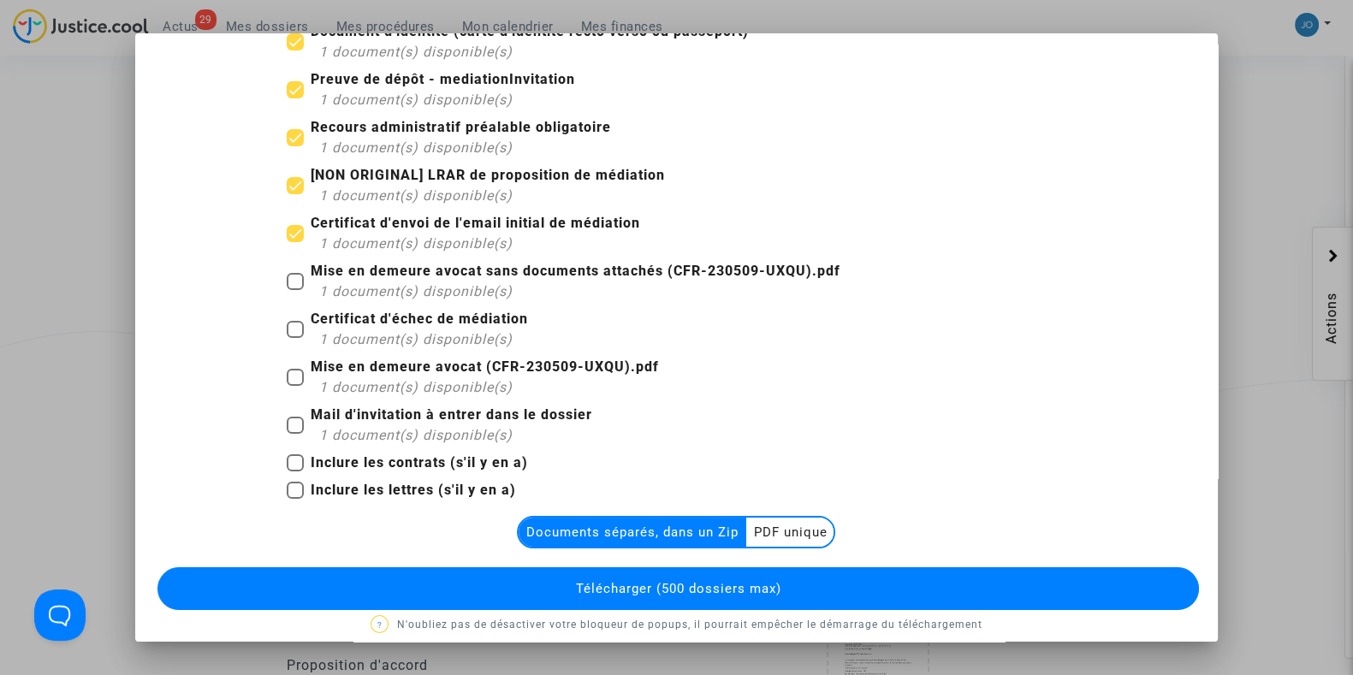
drag, startPoint x: 289, startPoint y: 276, endPoint x: 281, endPoint y: 343, distance: 68.2
click at [281, 343] on div "Facture des travaux réalisés 1 document(s) disponible(s) Devis des travaux 1 do…" at bounding box center [676, 193] width 805 height 630
click at [287, 343] on label "Certificat d'échec de médiation 1 document(s) disponible(s)" at bounding box center [407, 329] width 241 height 41
click at [294, 339] on input "Certificat d'échec de médiation 1 document(s) disponible(s)" at bounding box center [294, 338] width 1 height 1
checkbox input "true"
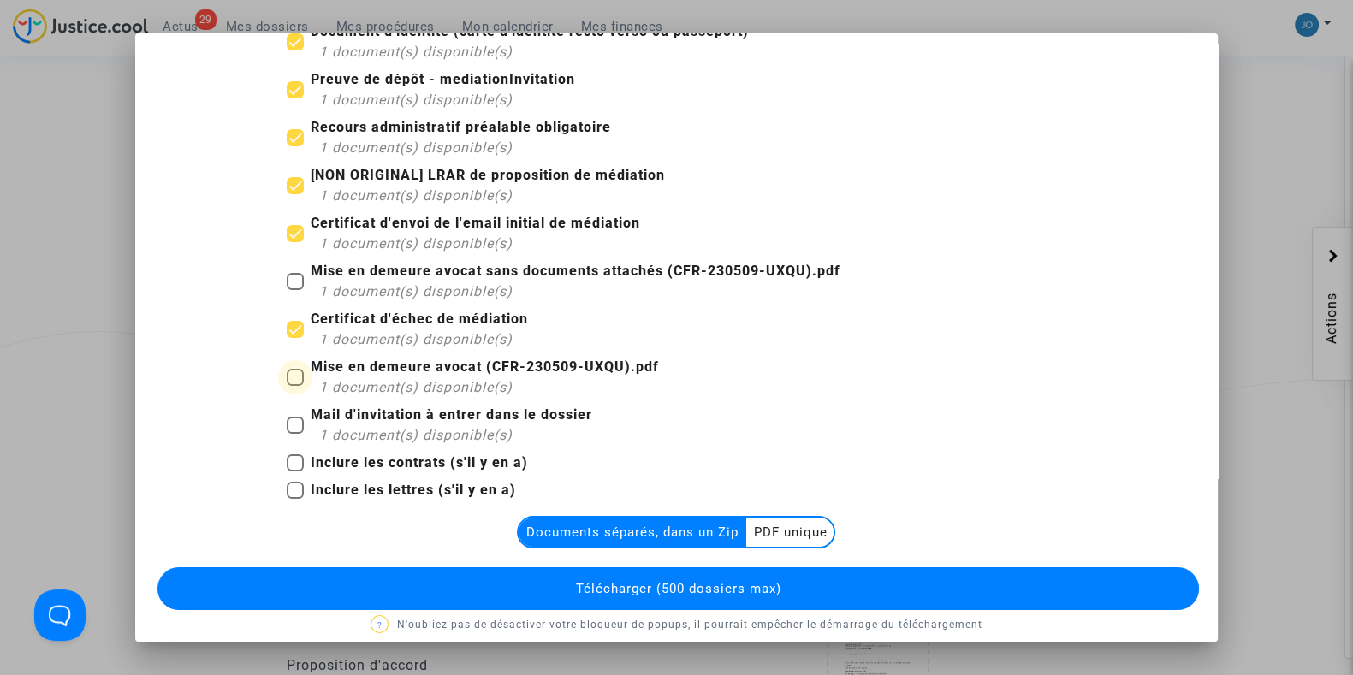
click at [287, 377] on span at bounding box center [295, 377] width 17 height 17
click at [294, 386] on input "Mise en demeure avocat (CFR-230509-UXQU).pdf 1 document(s) disponible(s)" at bounding box center [294, 386] width 1 height 1
checkbox input "true"
click at [289, 432] on span at bounding box center [295, 425] width 17 height 17
click at [294, 434] on input "Mail d'invitation à entrer dans le dossier 1 document(s) disponible(s)" at bounding box center [294, 434] width 1 height 1
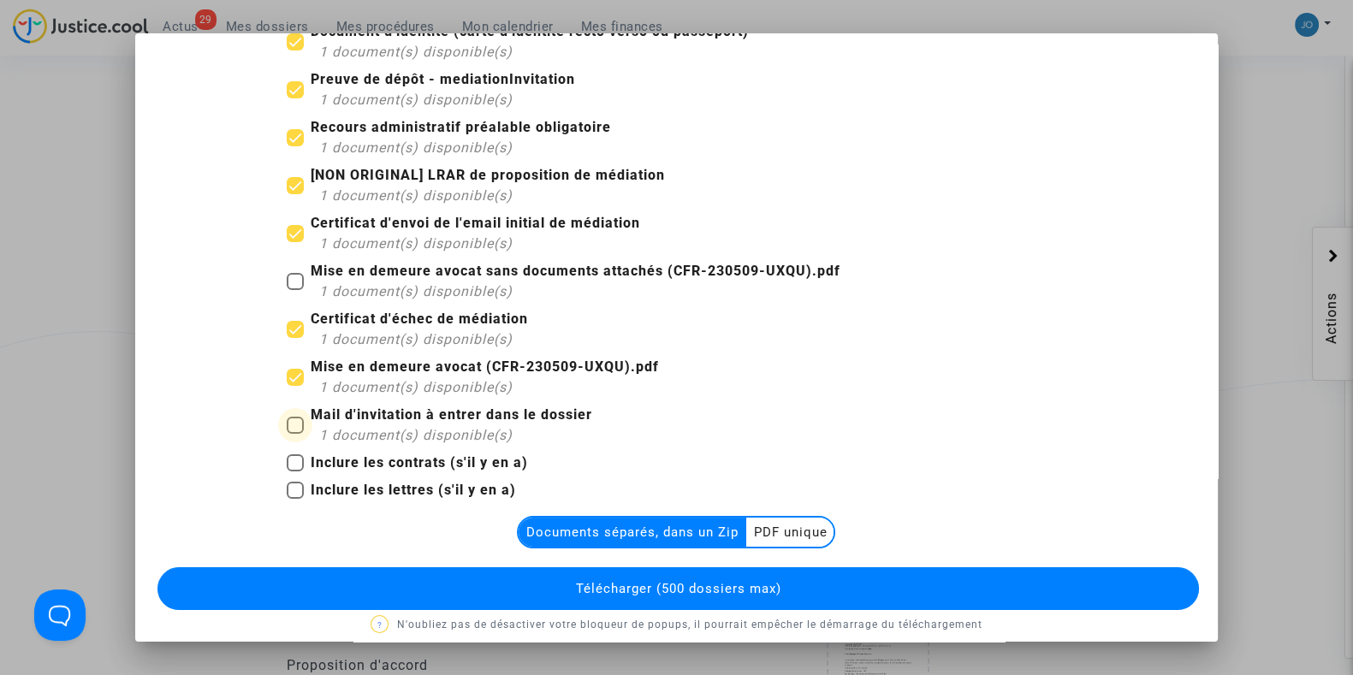
checkbox input "true"
click at [668, 585] on span "Télécharger (500 dossiers max)" at bounding box center [677, 588] width 205 height 15
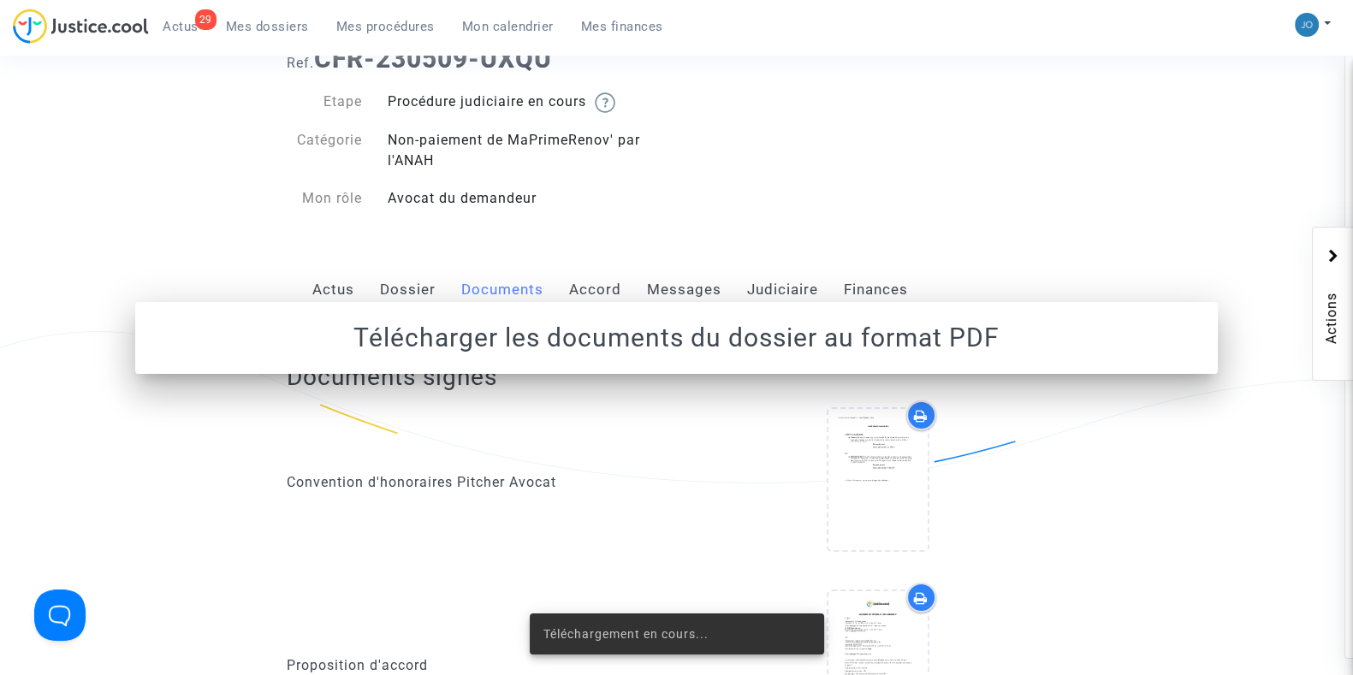
scroll to position [0, 0]
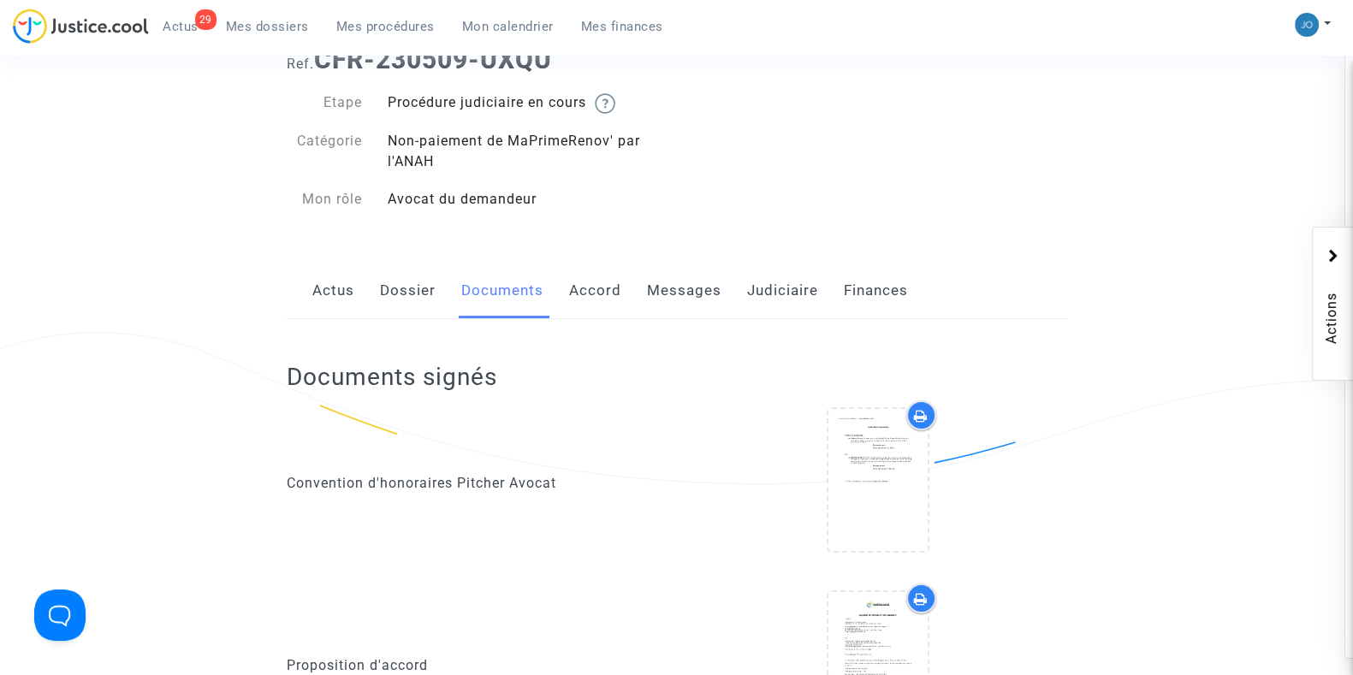
click at [393, 288] on link "Dossier" at bounding box center [408, 291] width 56 height 56
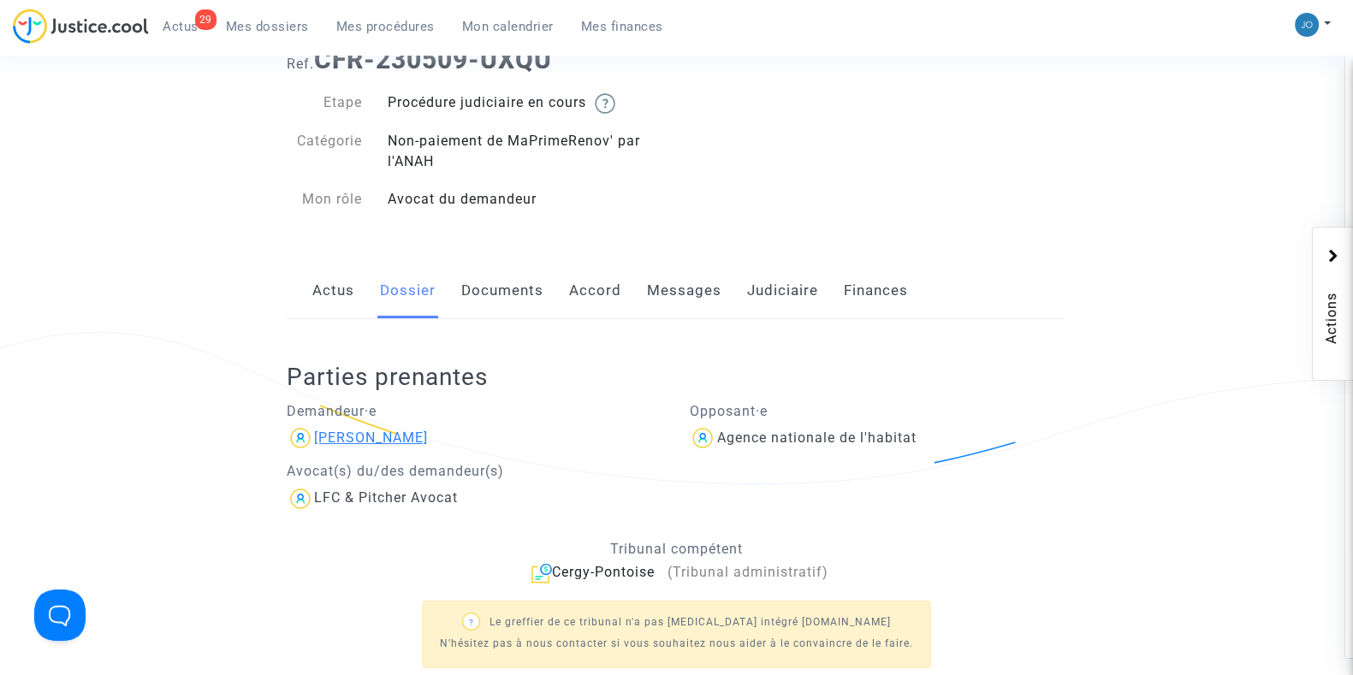
click at [391, 438] on div "[PERSON_NAME]" at bounding box center [371, 438] width 114 height 16
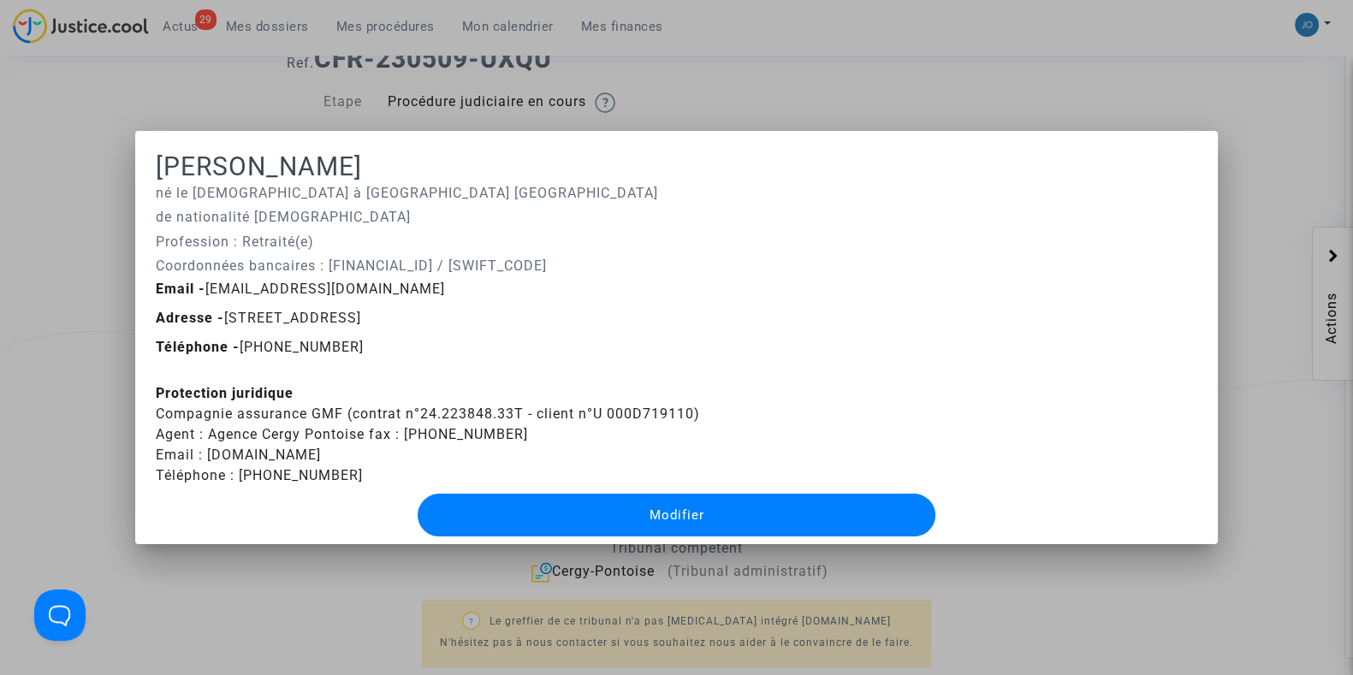
click at [377, 631] on div at bounding box center [676, 337] width 1353 height 675
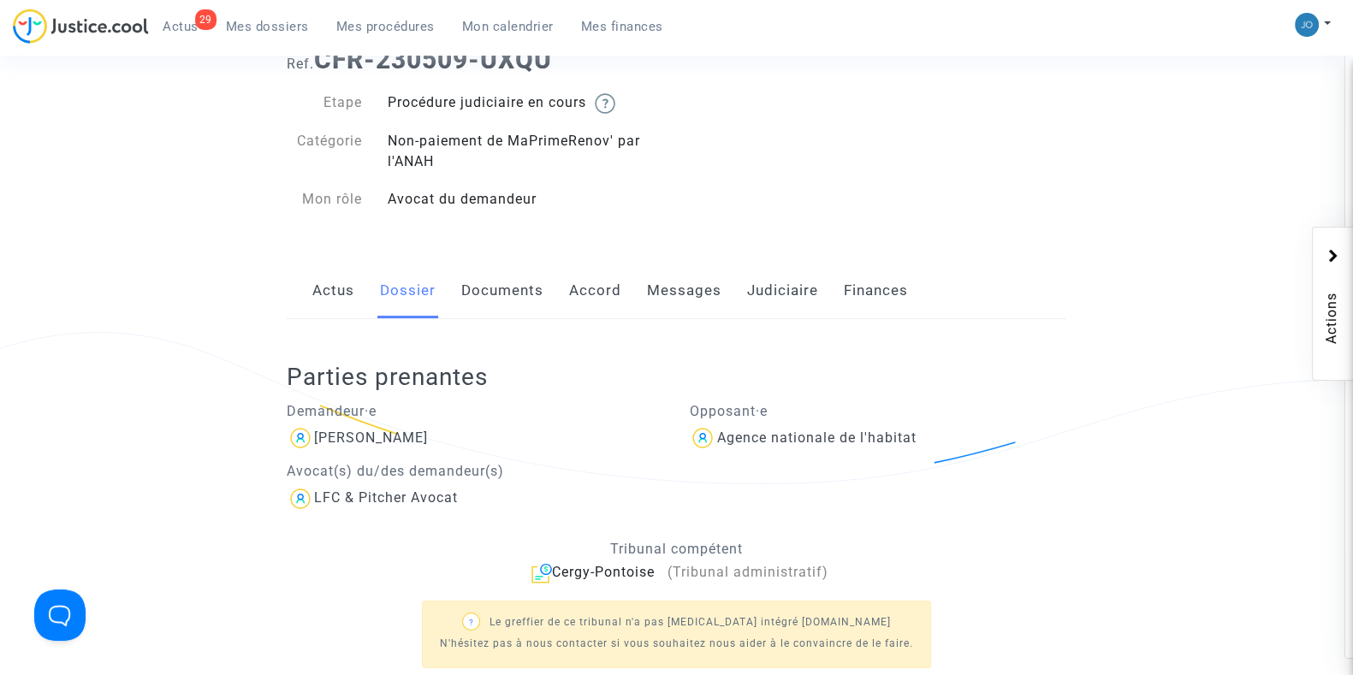
click at [528, 286] on link "Documents" at bounding box center [502, 291] width 82 height 56
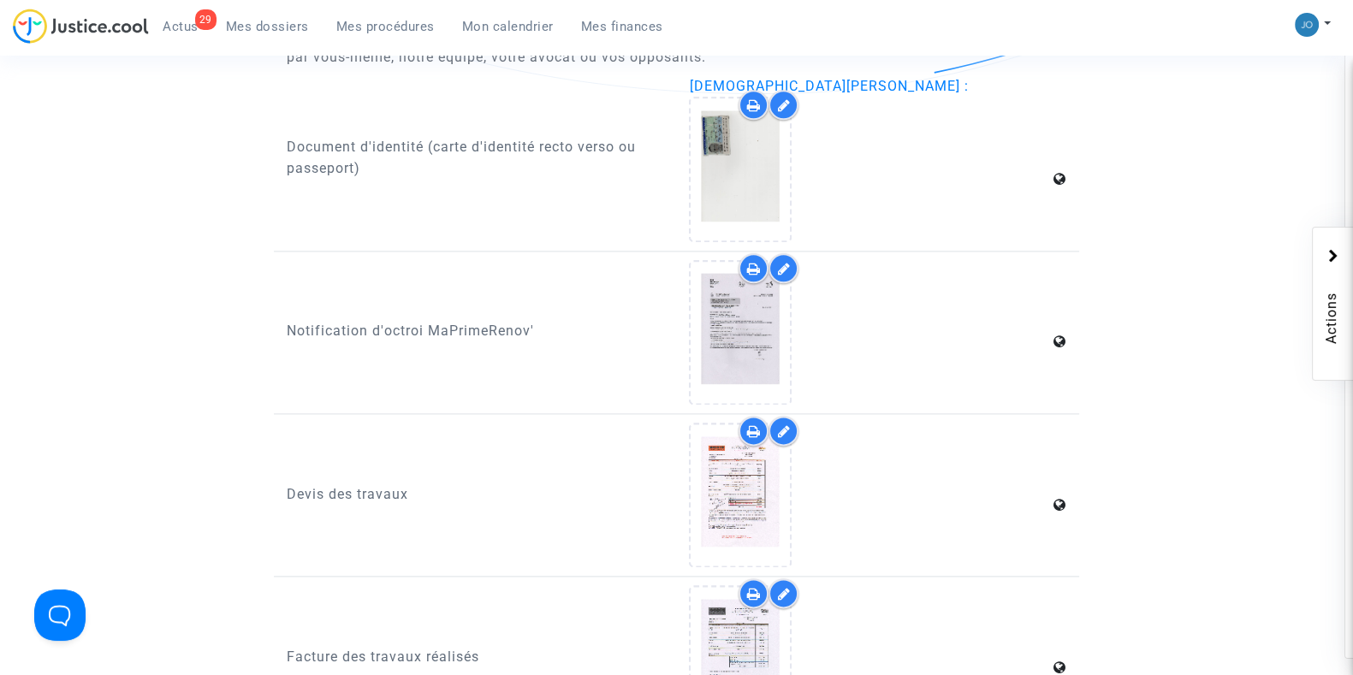
scroll to position [2760, 0]
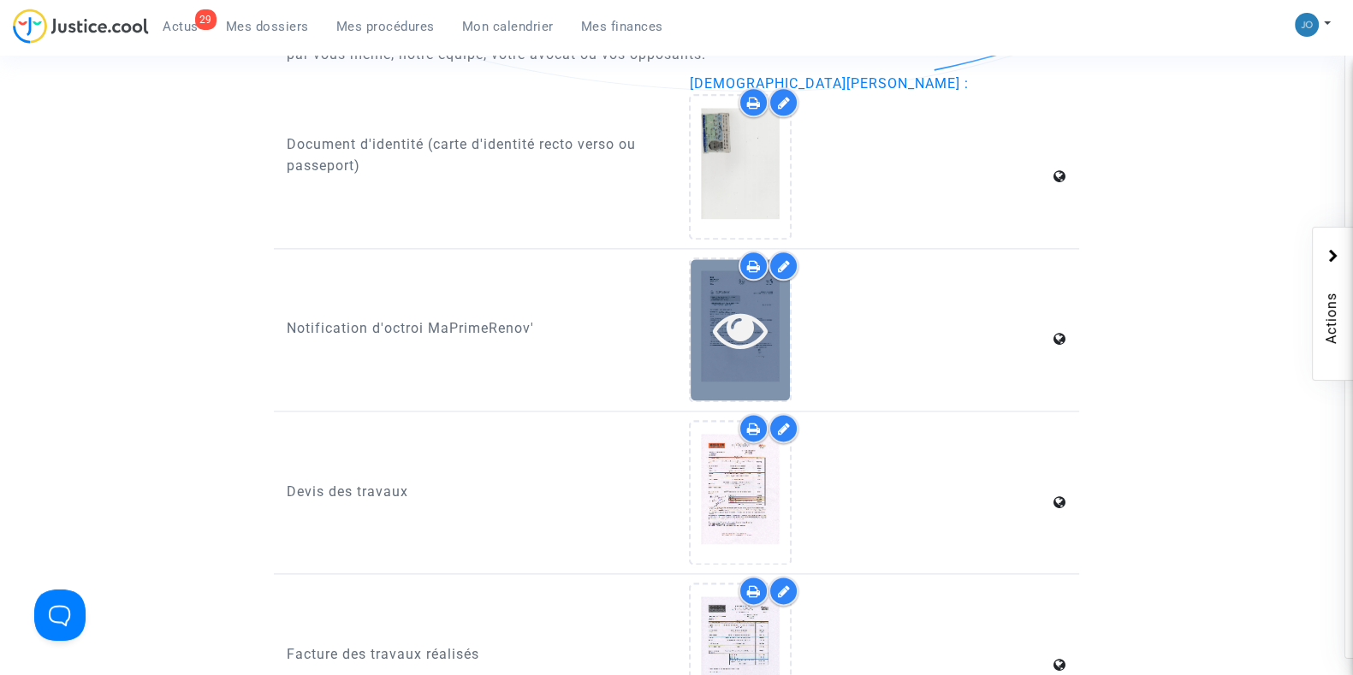
click at [730, 341] on icon at bounding box center [741, 329] width 56 height 55
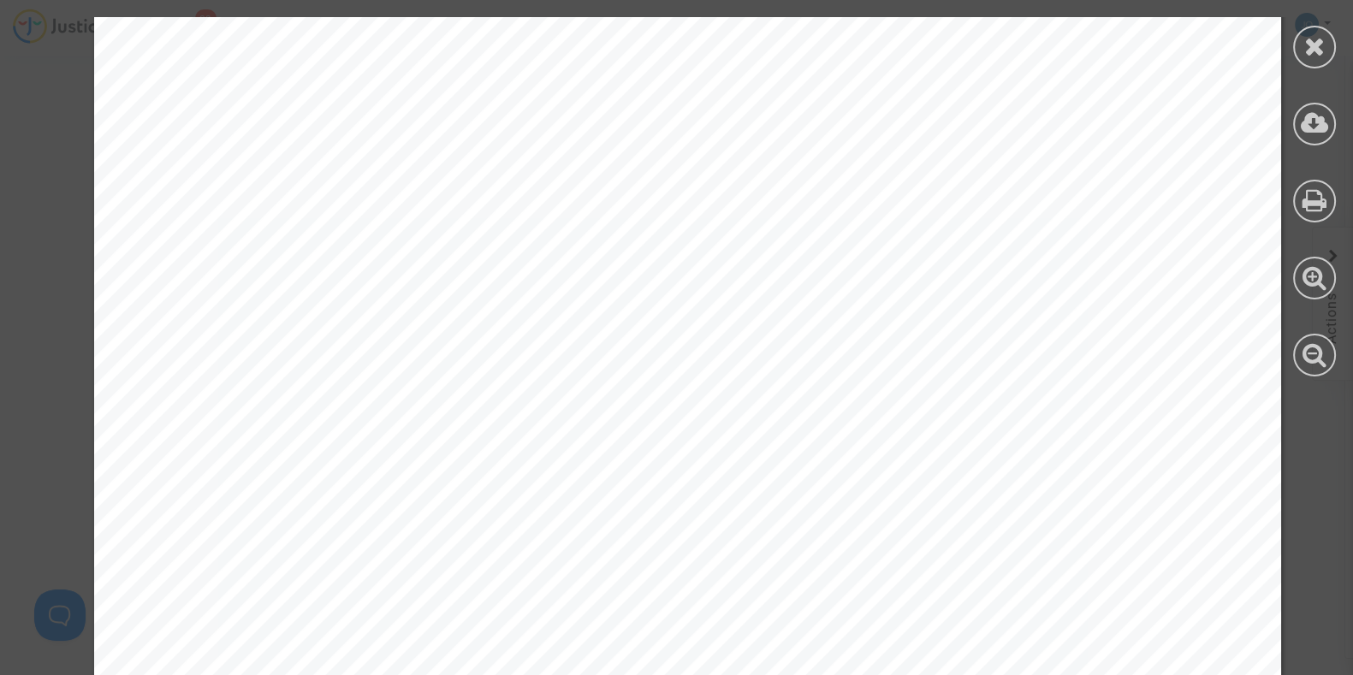
scroll to position [903, 0]
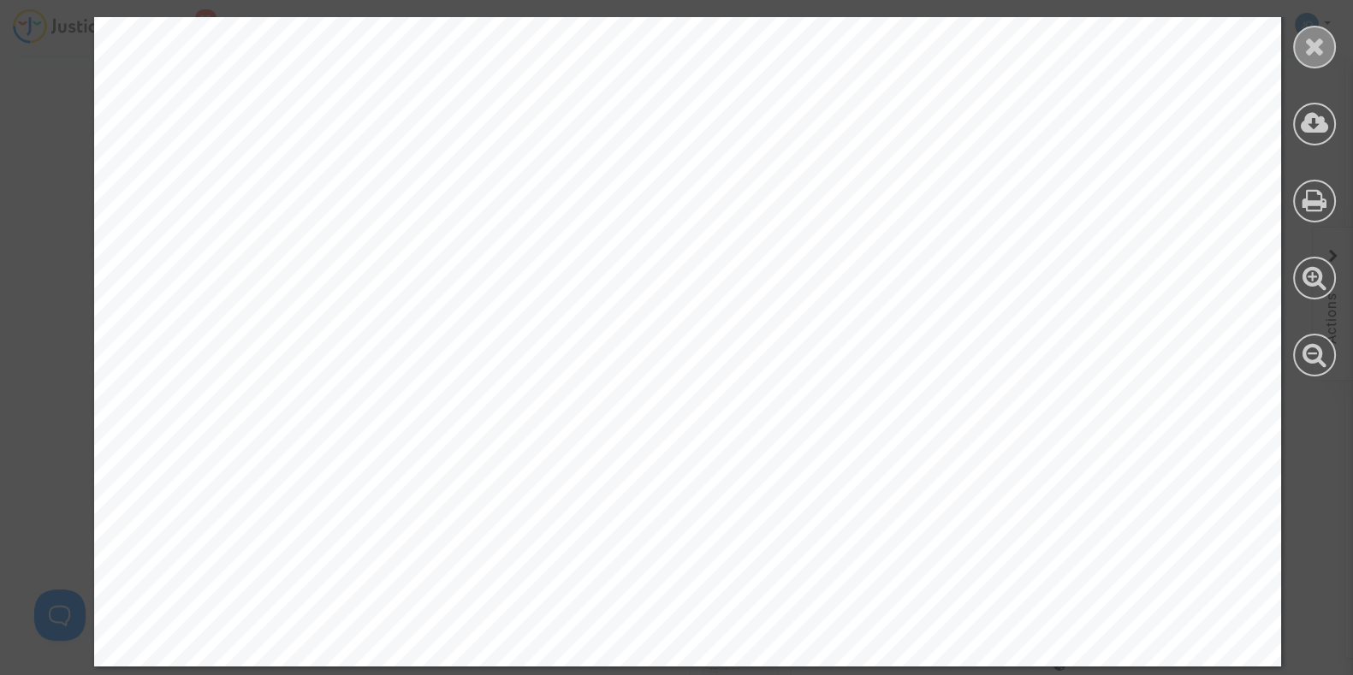
click at [1318, 59] on div at bounding box center [1314, 47] width 43 height 43
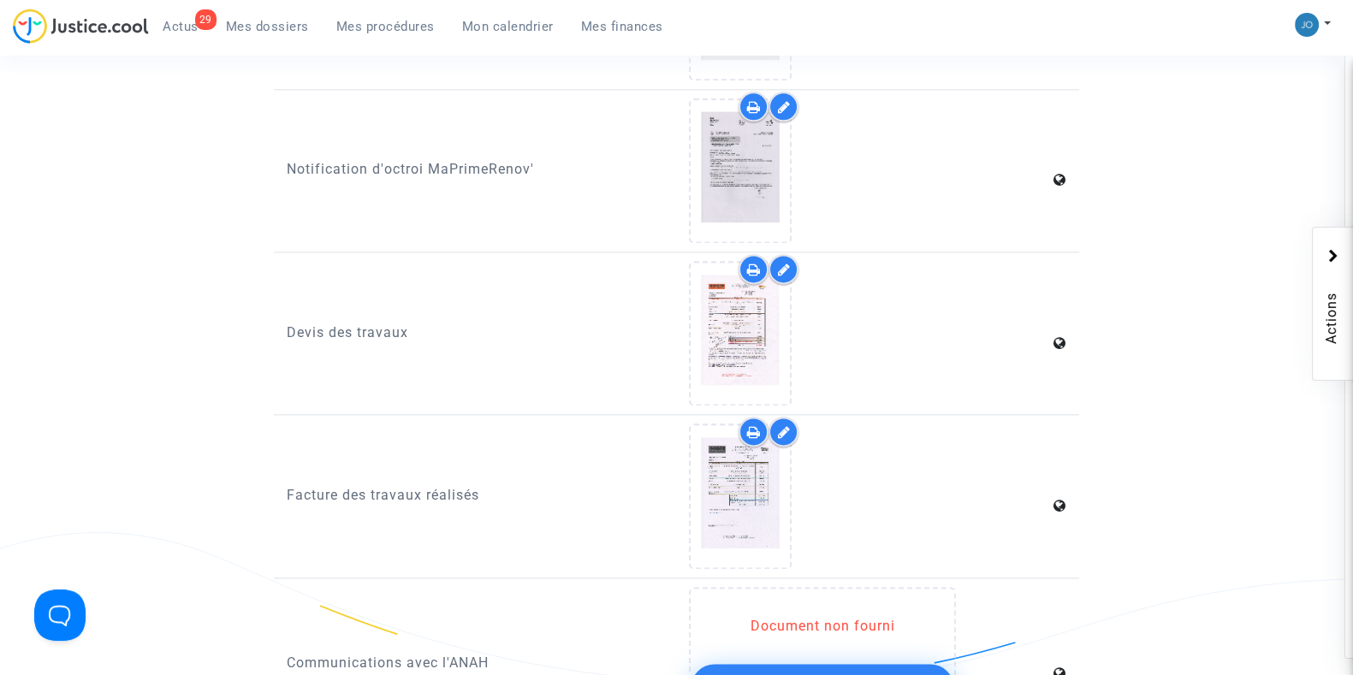
scroll to position [2930, 0]
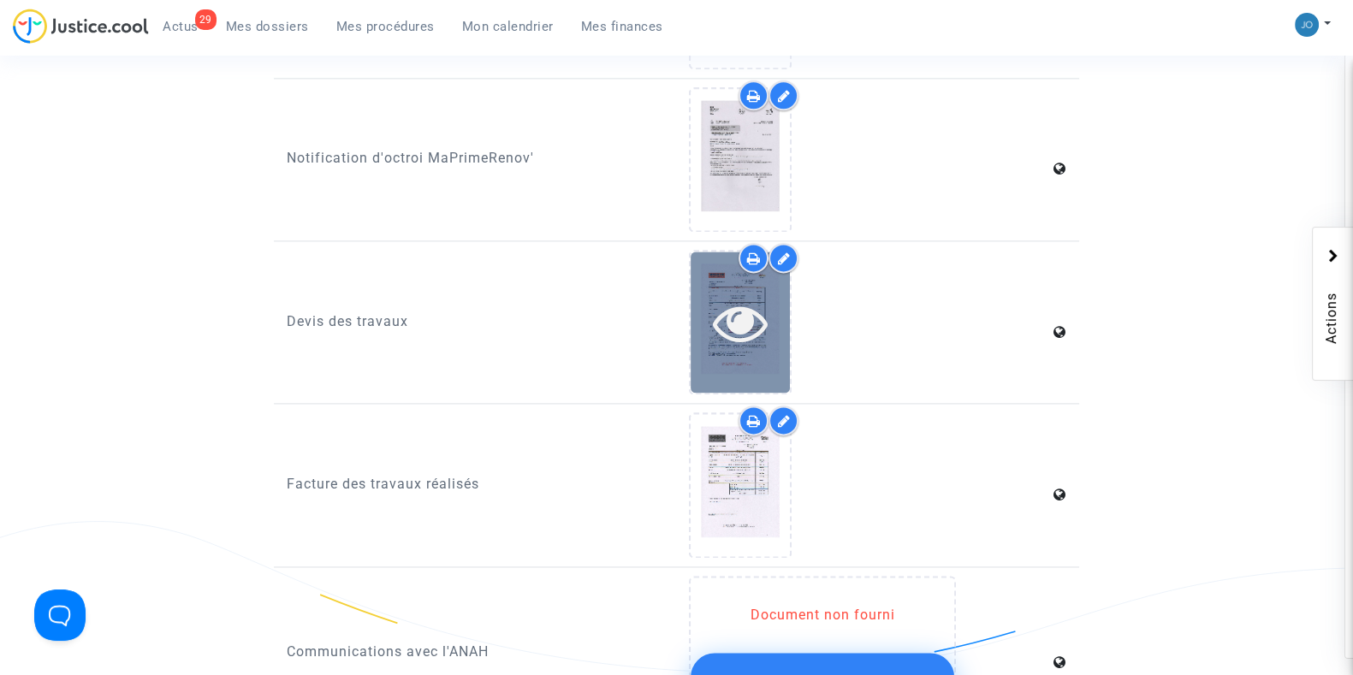
click at [719, 310] on icon at bounding box center [741, 322] width 56 height 55
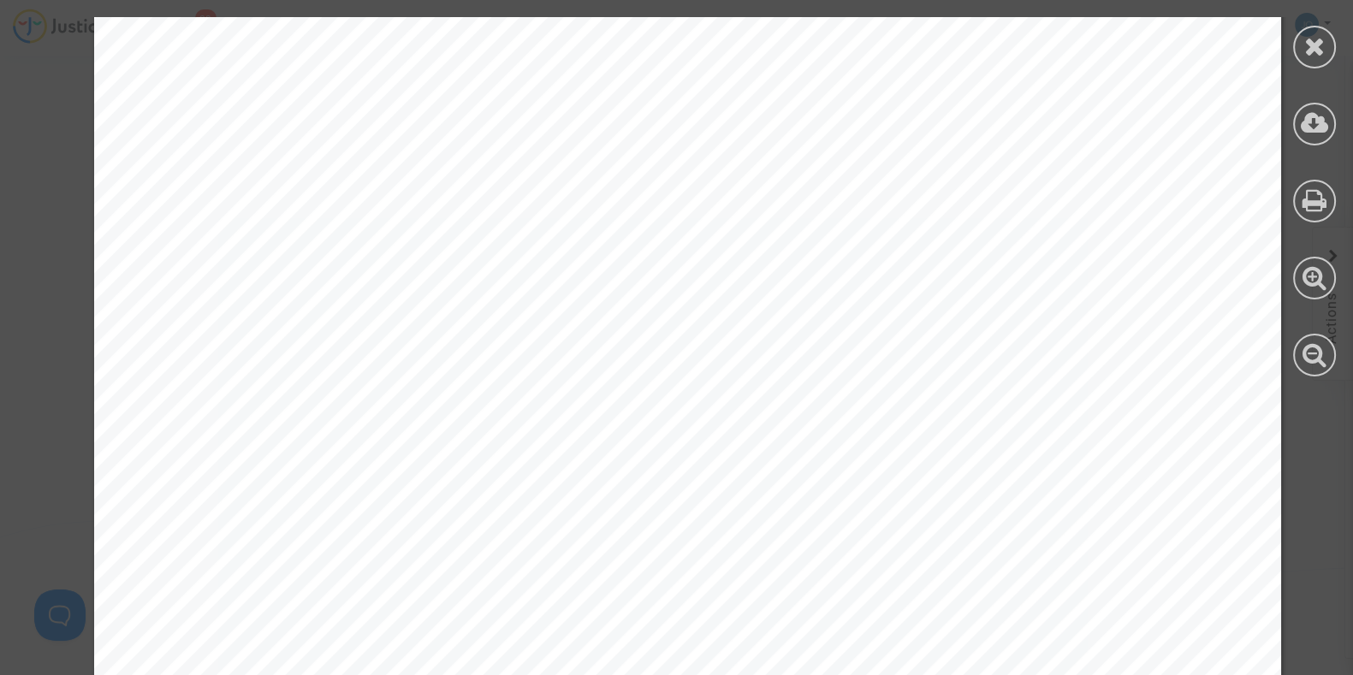
scroll to position [903, 0]
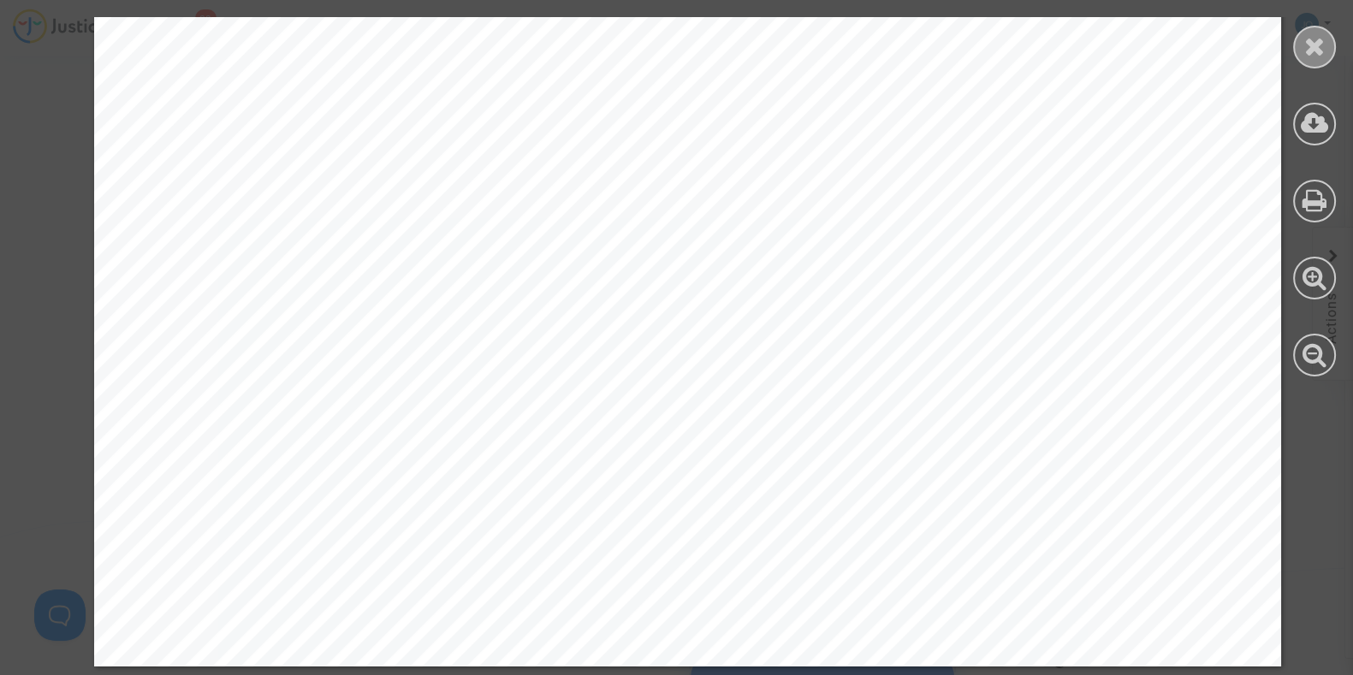
click at [1310, 47] on icon at bounding box center [1314, 46] width 21 height 26
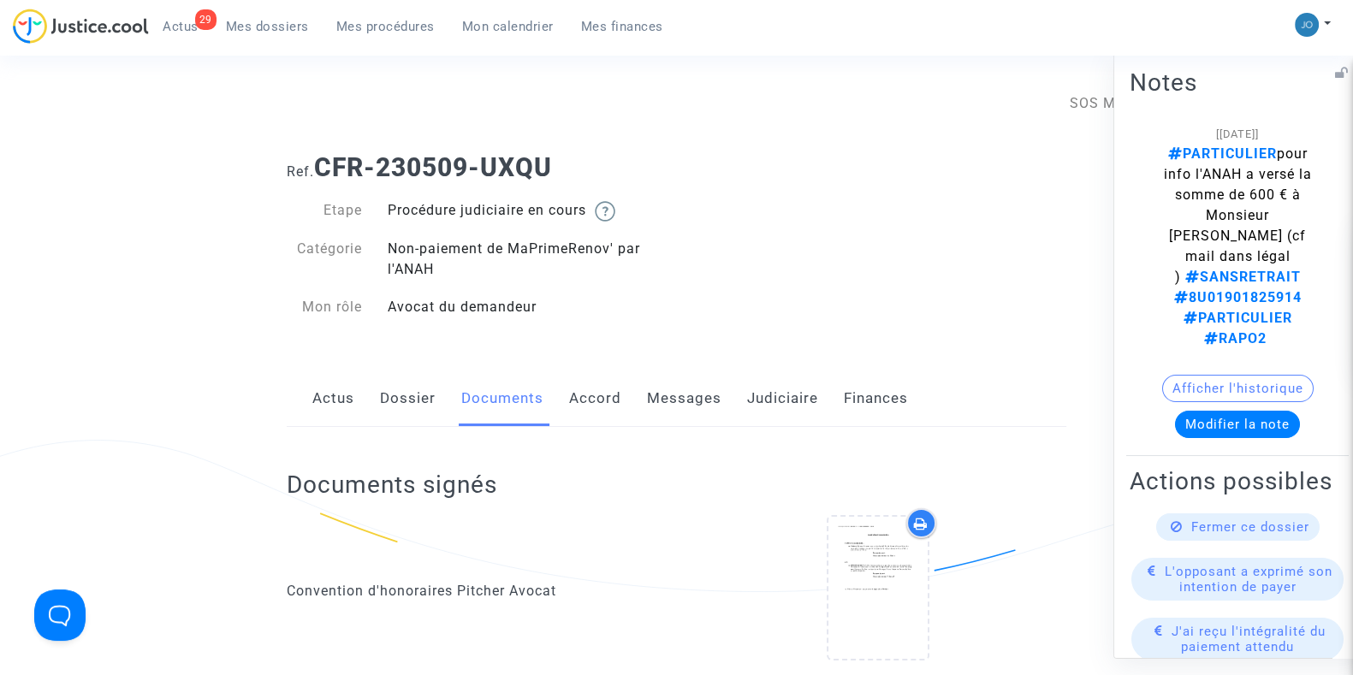
scroll to position [0, 86]
drag, startPoint x: 1317, startPoint y: 251, endPoint x: 1203, endPoint y: 263, distance: 114.5
click at [1203, 263] on span "PARTICULIER pour info l'ANAH a versé la somme de 600 € à Monsieur [PERSON_NAME]…" at bounding box center [1238, 245] width 148 height 201
copy span "8U01901825914"
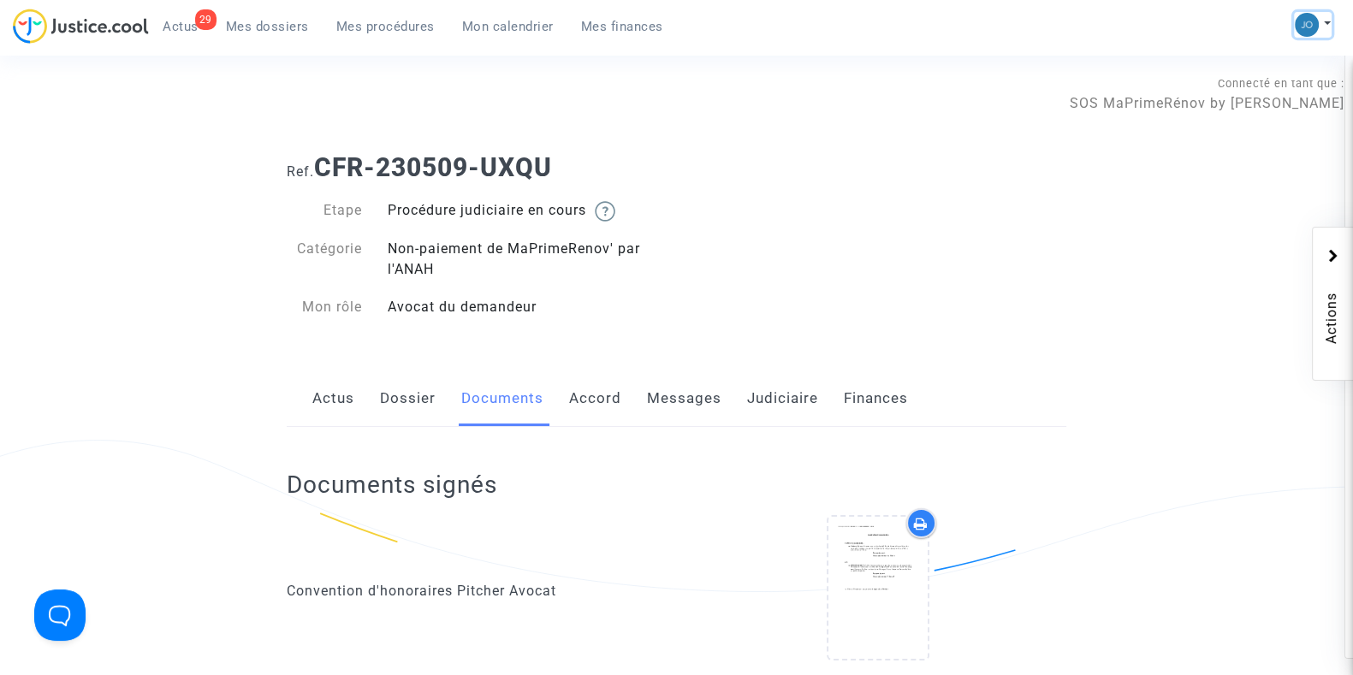
click at [1312, 28] on img at bounding box center [1307, 25] width 24 height 24
click at [1218, 77] on link "Changer de compte" at bounding box center [1244, 87] width 173 height 27
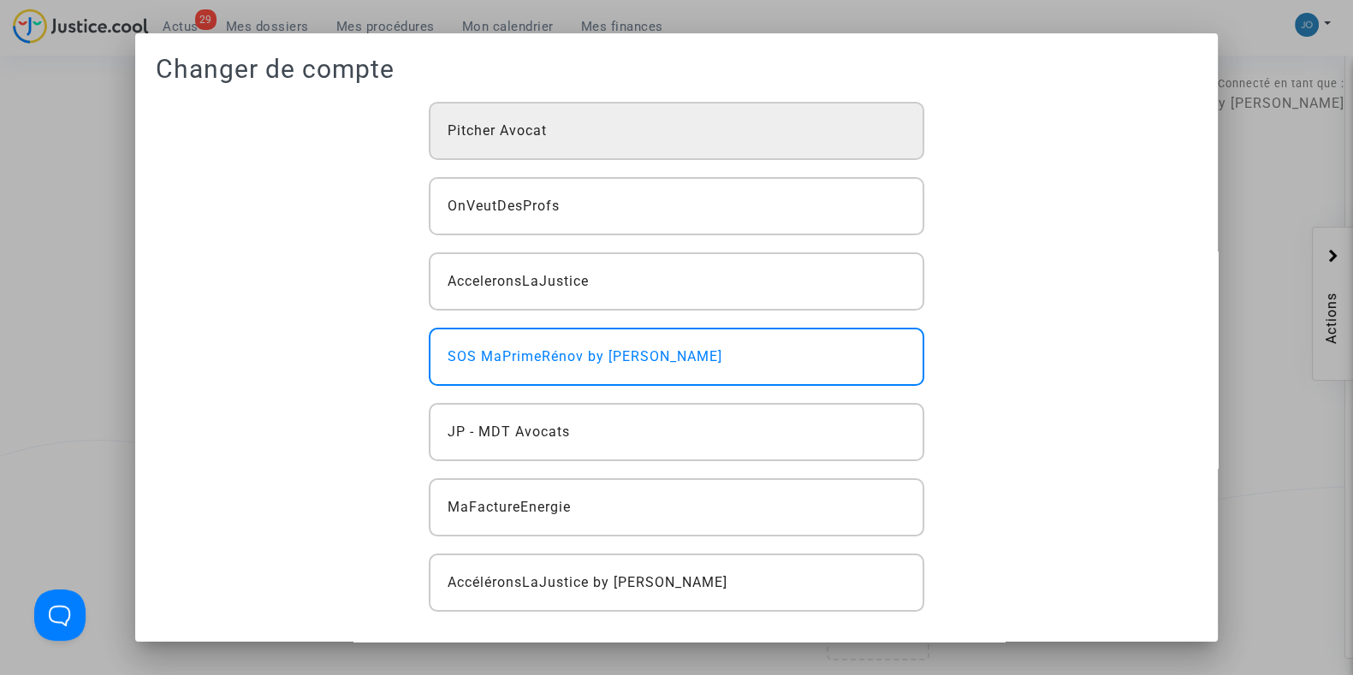
click at [529, 124] on span "Pitcher Avocat" at bounding box center [497, 131] width 99 height 21
